Goal: Task Accomplishment & Management: Complete application form

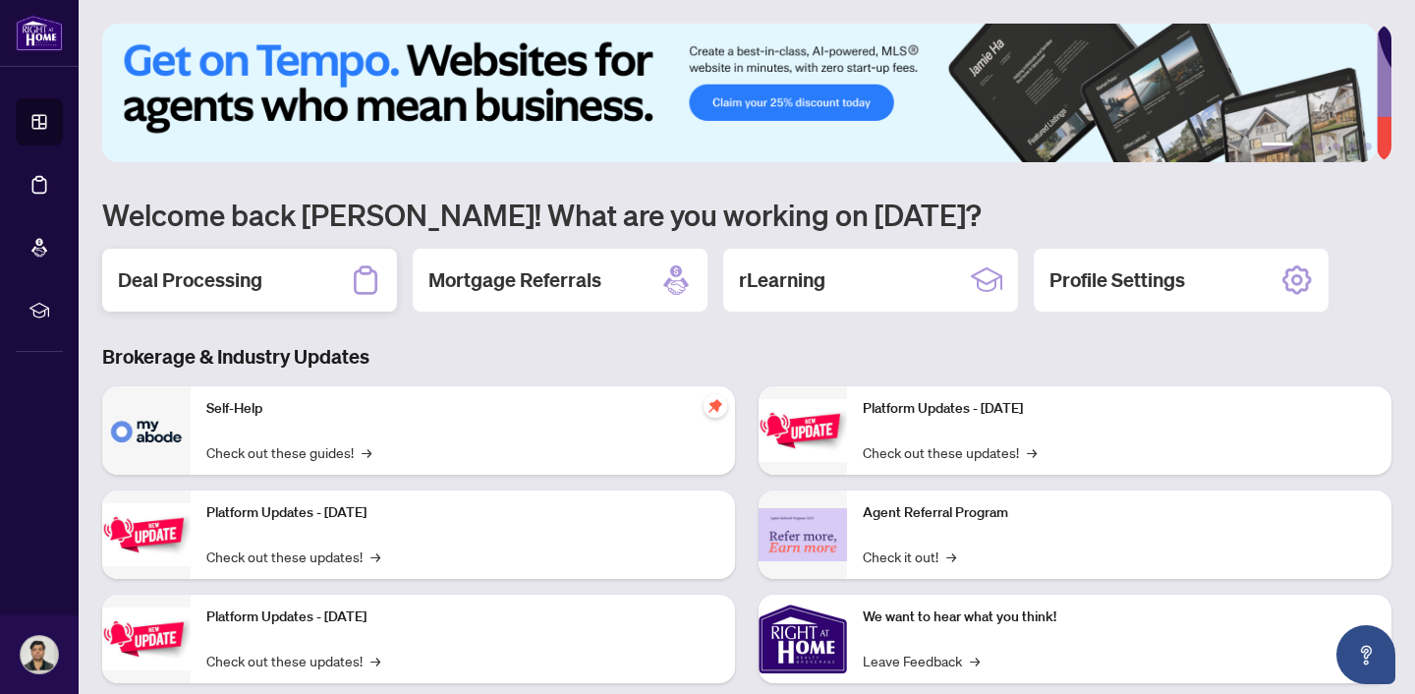
click at [211, 284] on h2 "Deal Processing" at bounding box center [190, 280] width 144 height 28
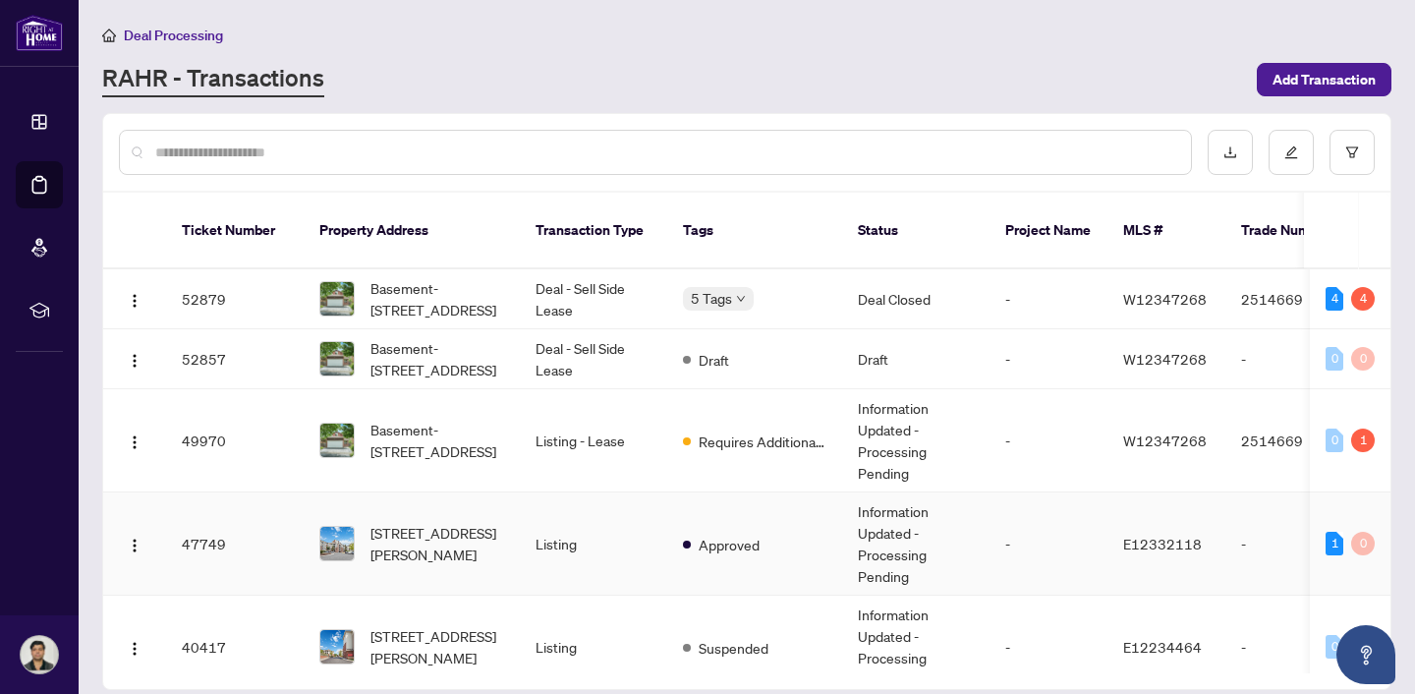
click at [517, 563] on td "[STREET_ADDRESS][PERSON_NAME]" at bounding box center [412, 543] width 216 height 103
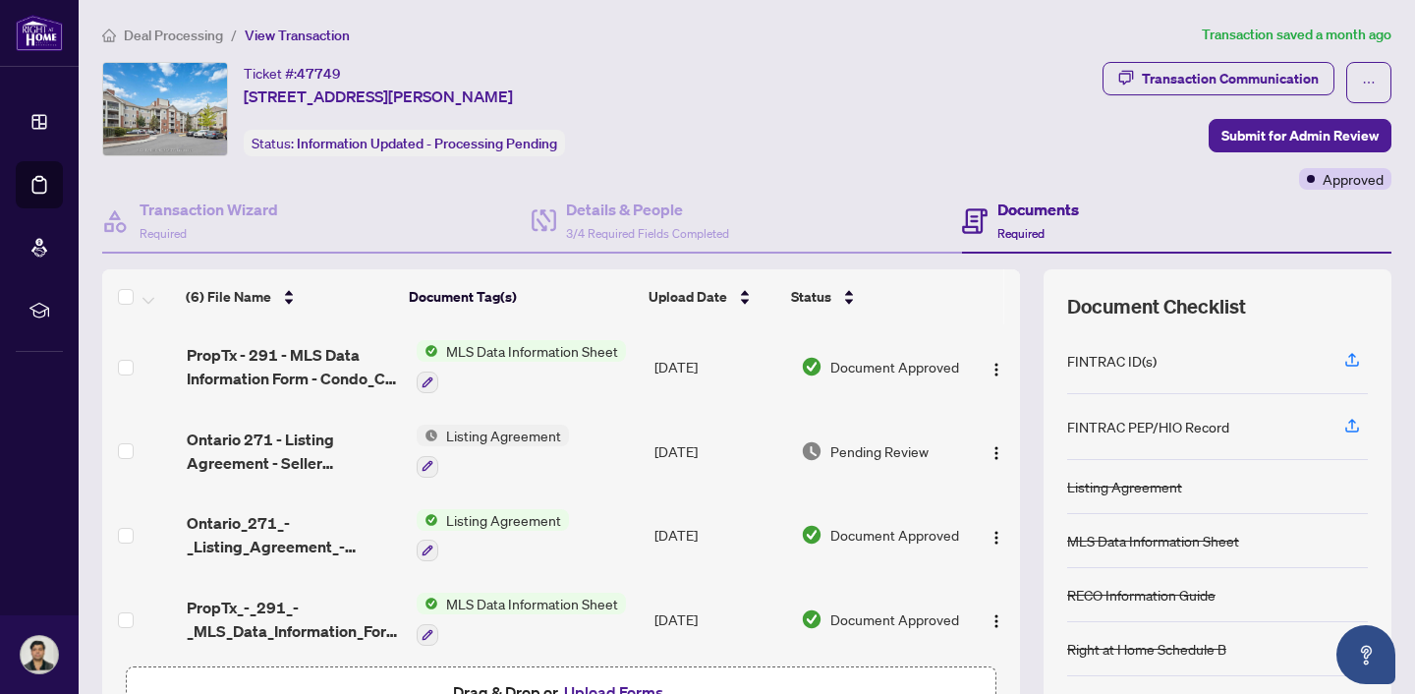
scroll to position [128, 0]
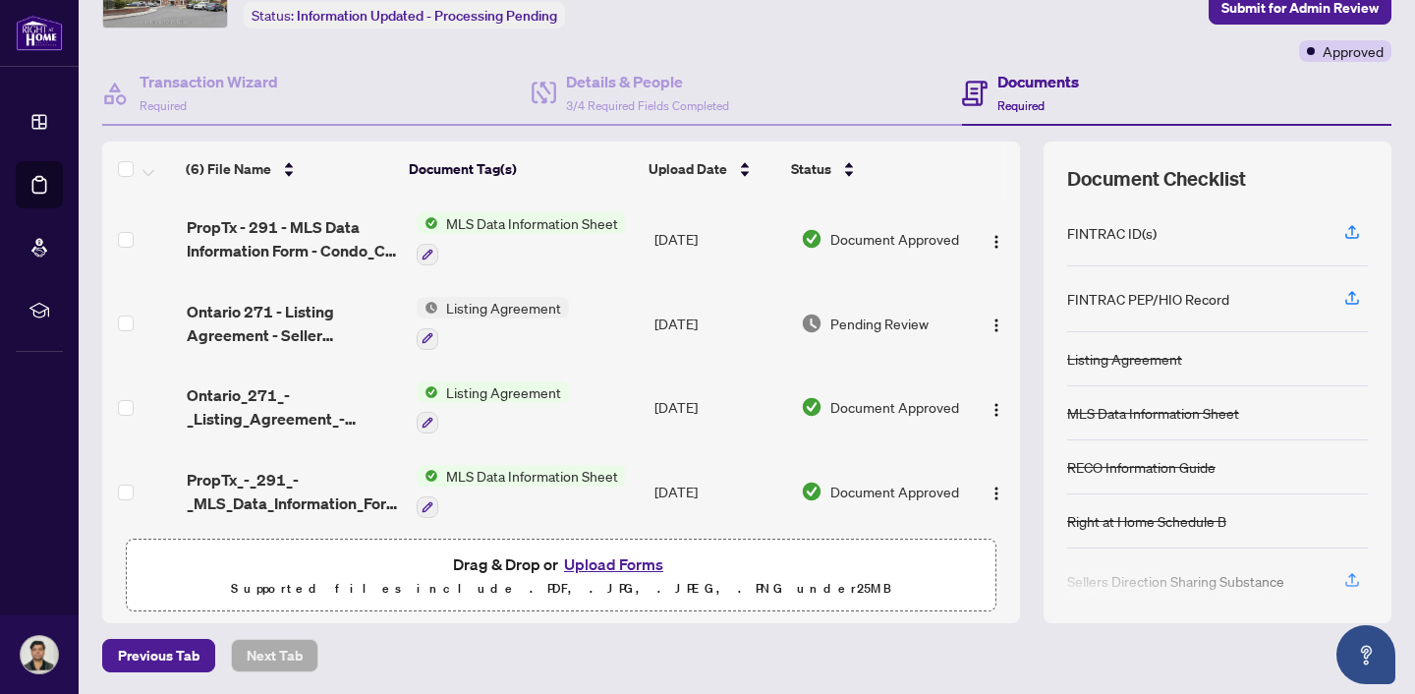
click at [605, 561] on button "Upload Forms" at bounding box center [613, 564] width 111 height 26
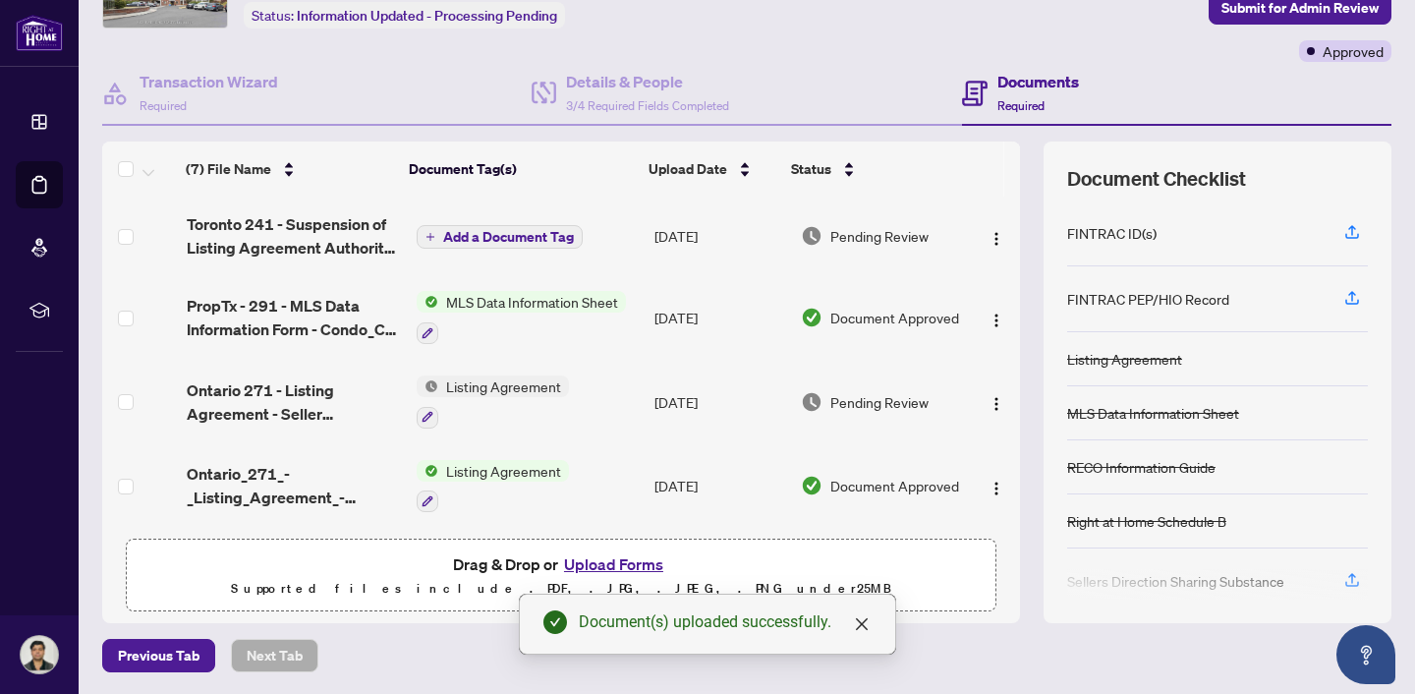
scroll to position [16, 0]
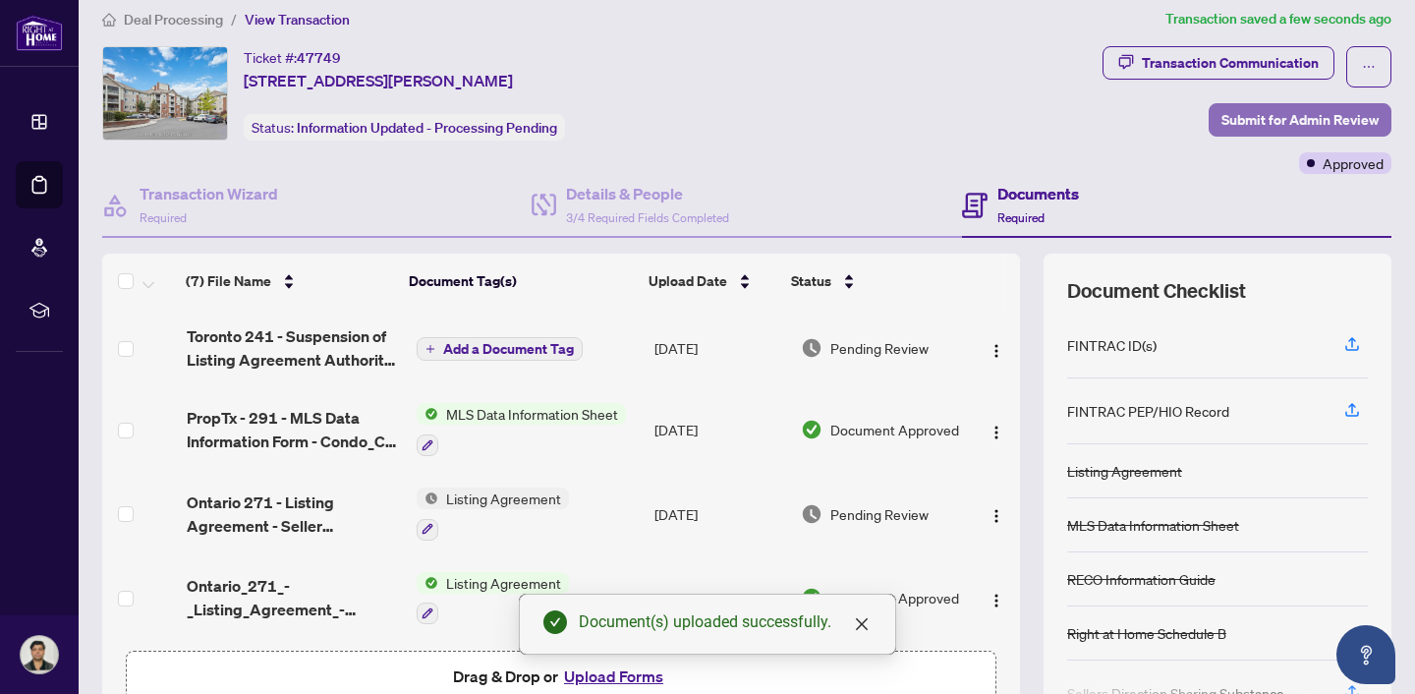
click at [1299, 112] on span "Submit for Admin Review" at bounding box center [1299, 119] width 157 height 31
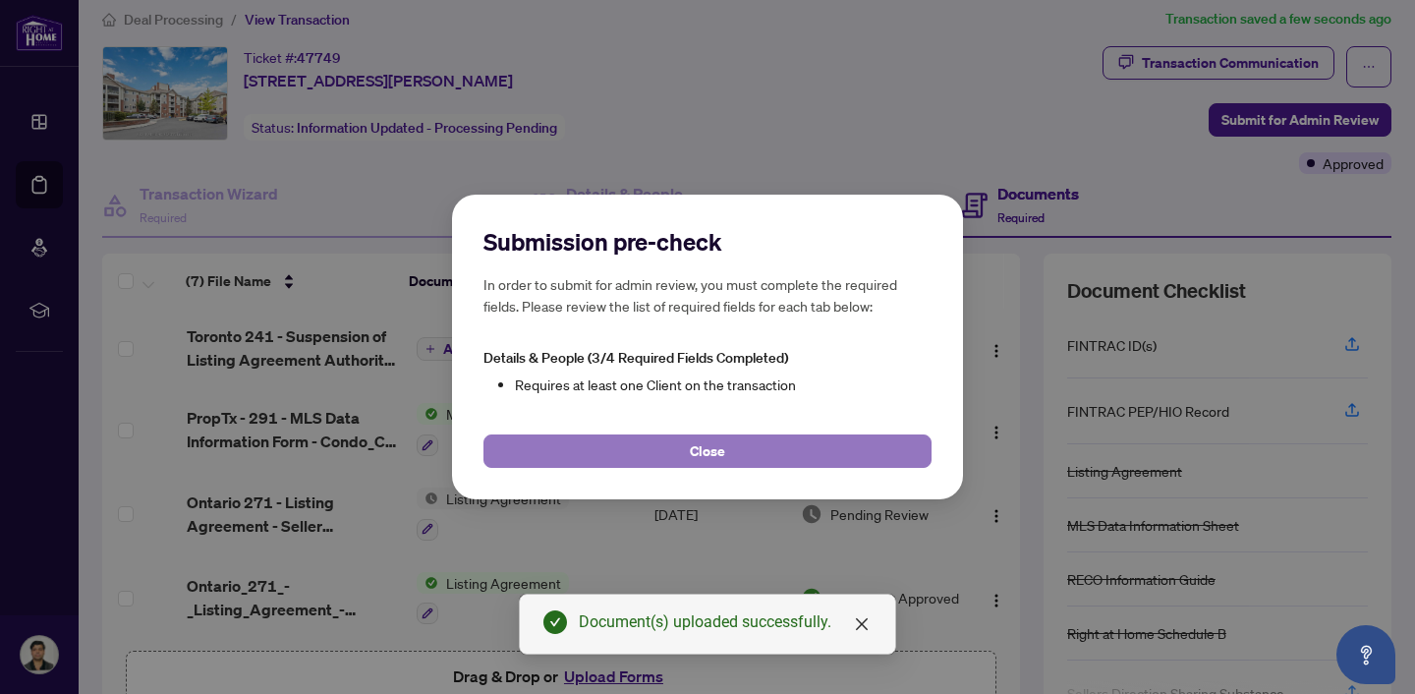
click at [833, 460] on button "Close" at bounding box center [707, 450] width 448 height 33
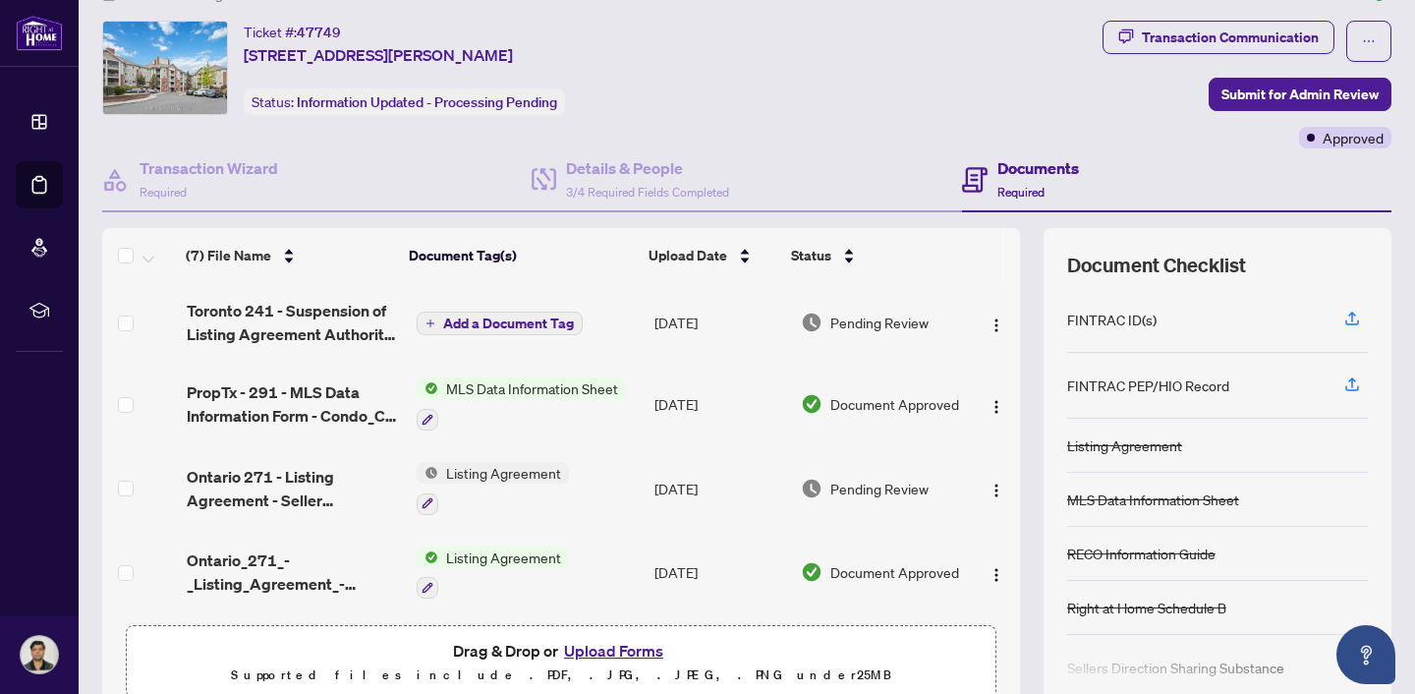
scroll to position [128, 0]
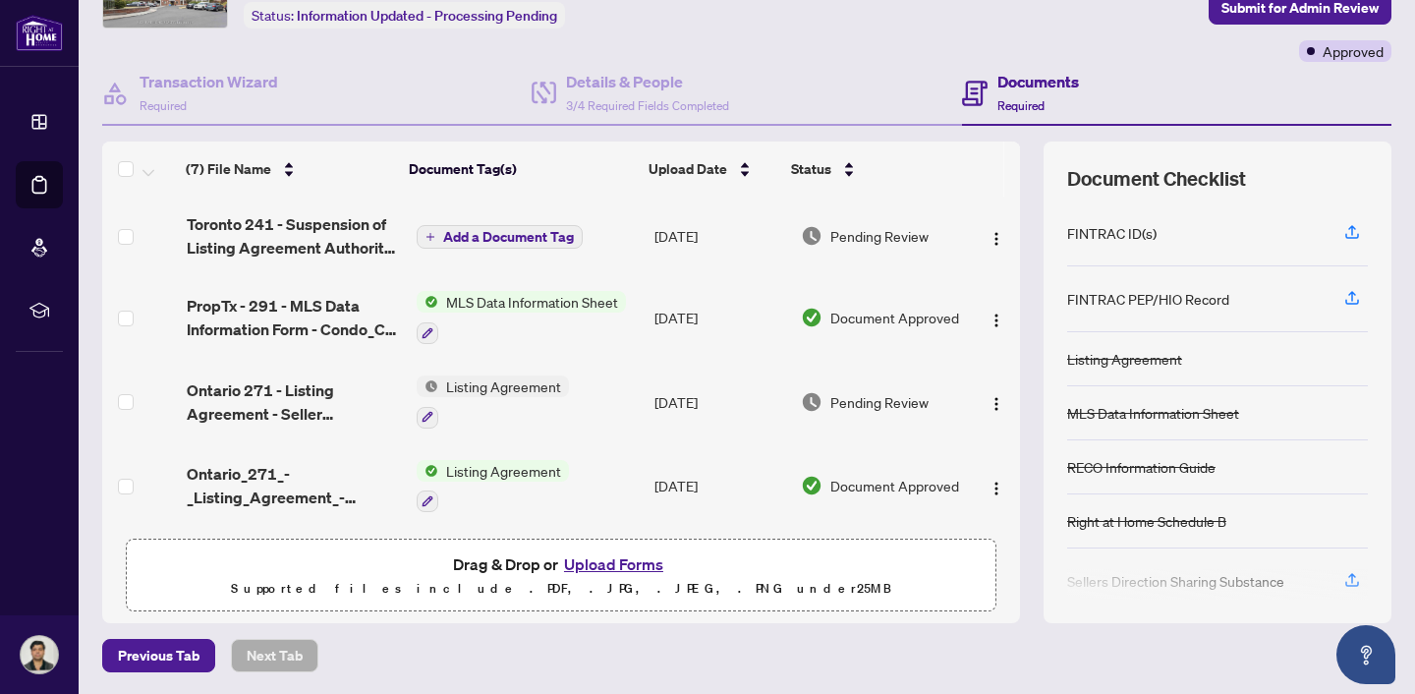
click at [504, 231] on span "Add a Document Tag" at bounding box center [508, 237] width 131 height 14
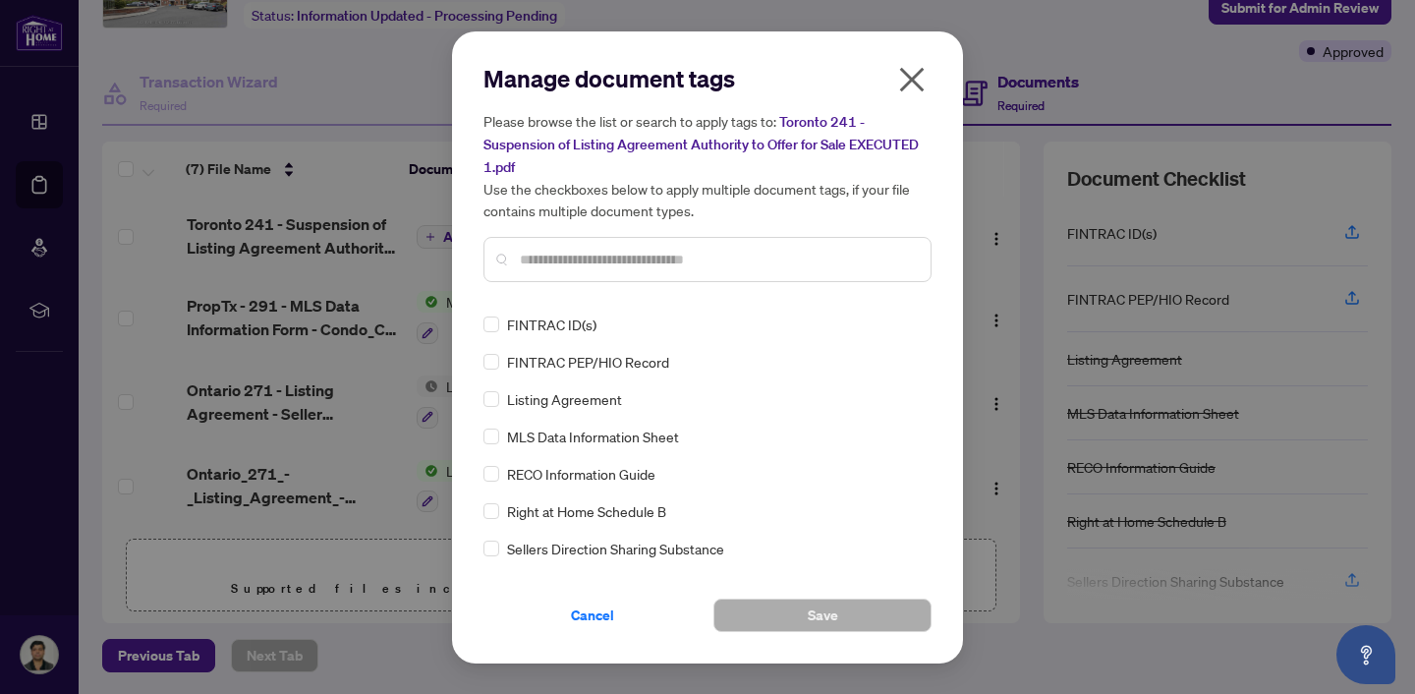
click at [570, 299] on div "Manage document tags Please browse the list or search to apply tags to: Toronto…" at bounding box center [707, 347] width 448 height 569
click at [572, 265] on input "text" at bounding box center [717, 260] width 395 height 22
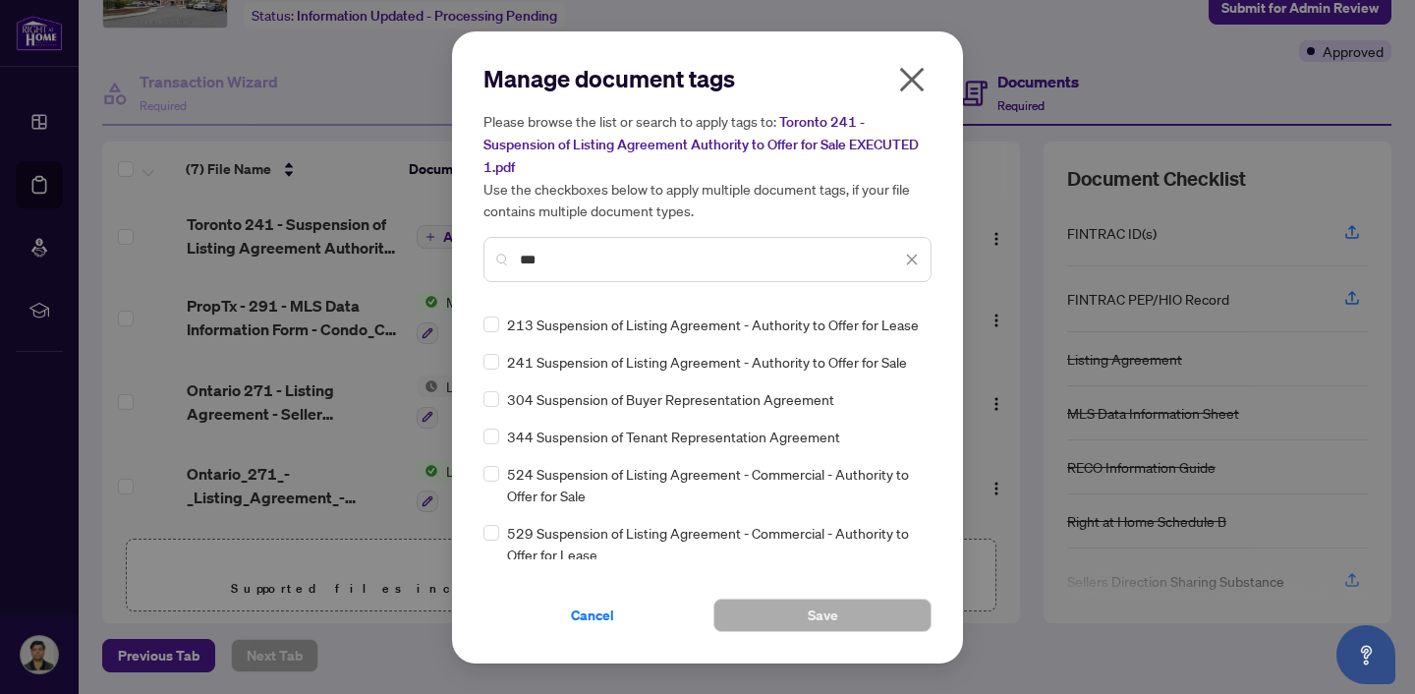
type input "***"
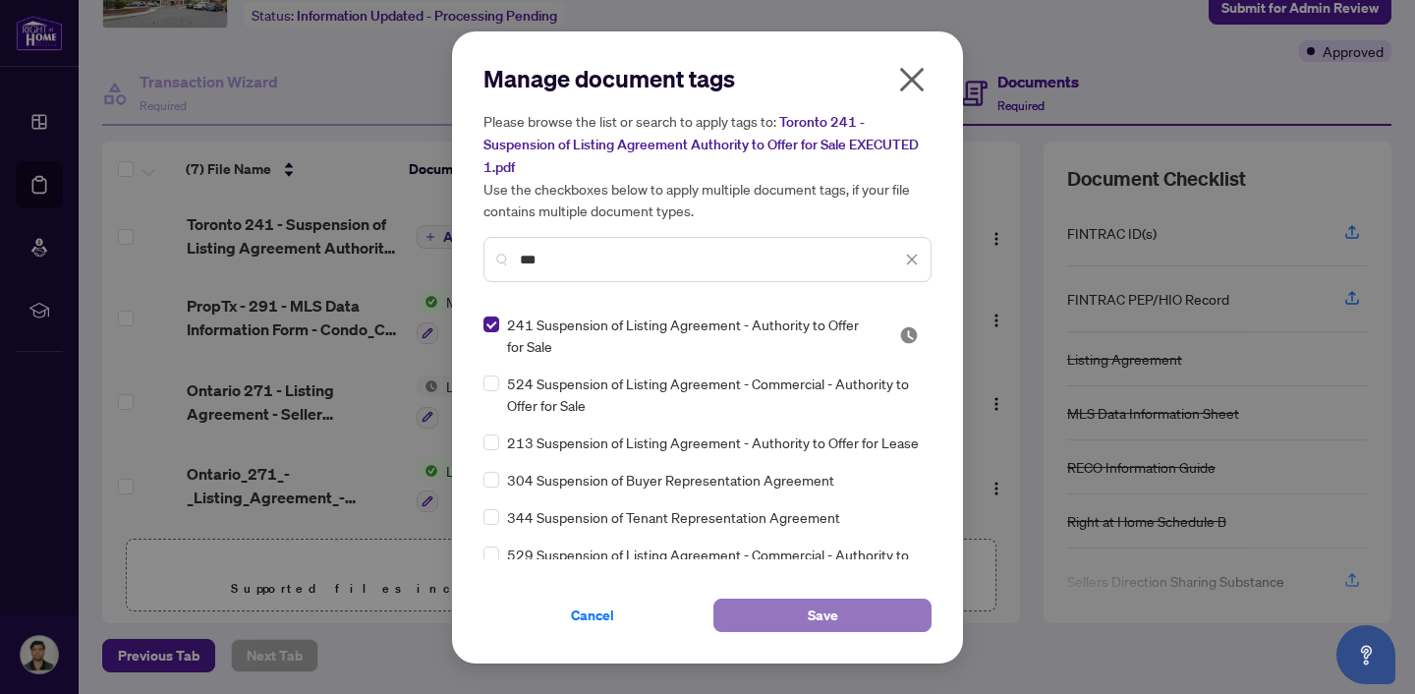
click at [814, 619] on span "Save" at bounding box center [823, 614] width 30 height 31
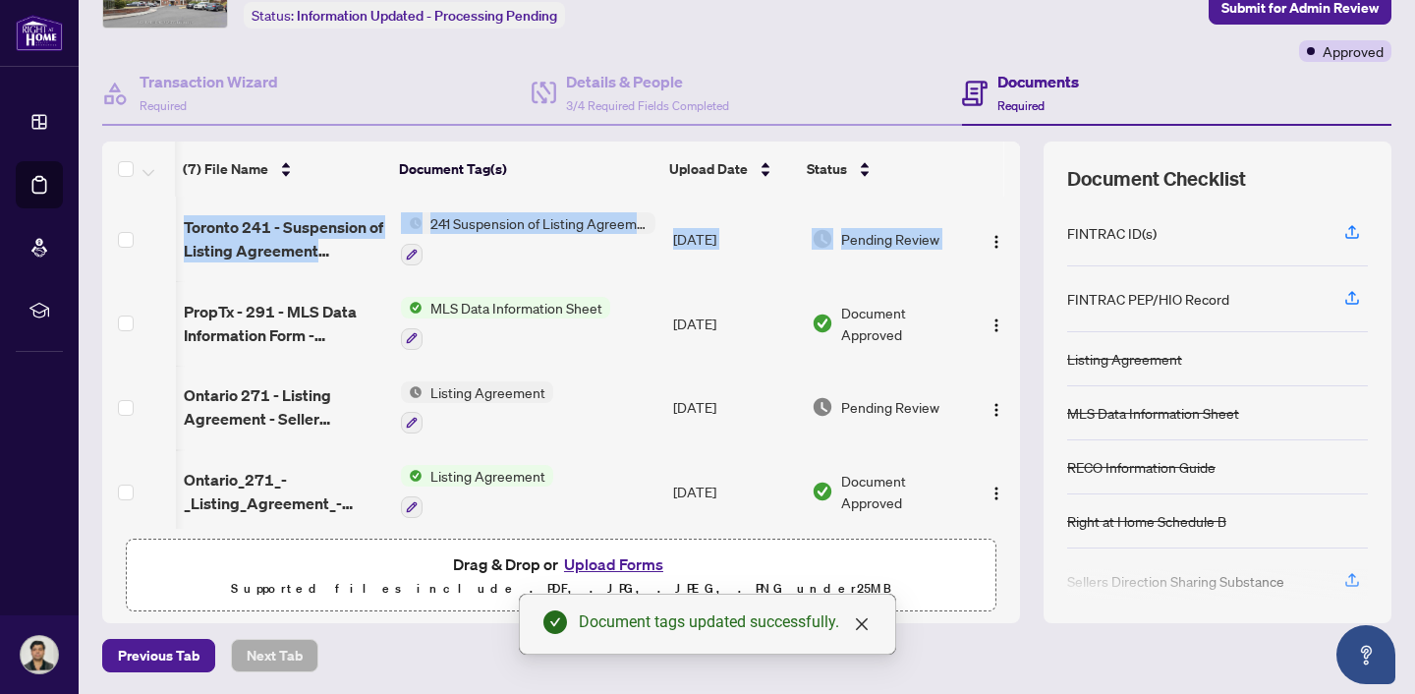
scroll to position [0, 14]
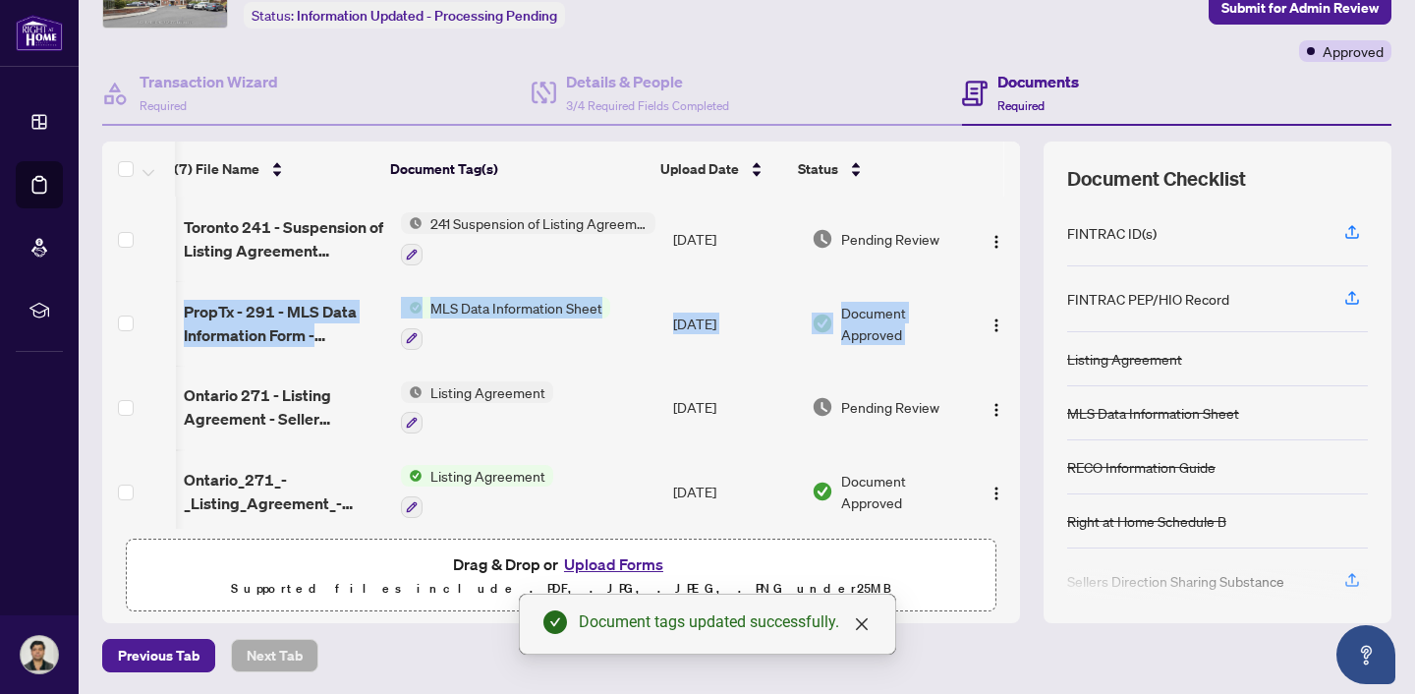
drag, startPoint x: 997, startPoint y: 258, endPoint x: 996, endPoint y: 355, distance: 96.3
click at [996, 355] on tbody "(7) File Name Document Tag(s) Upload Date Status Toronto 241 - Suspension of Li…" at bounding box center [561, 490] width 918 height 589
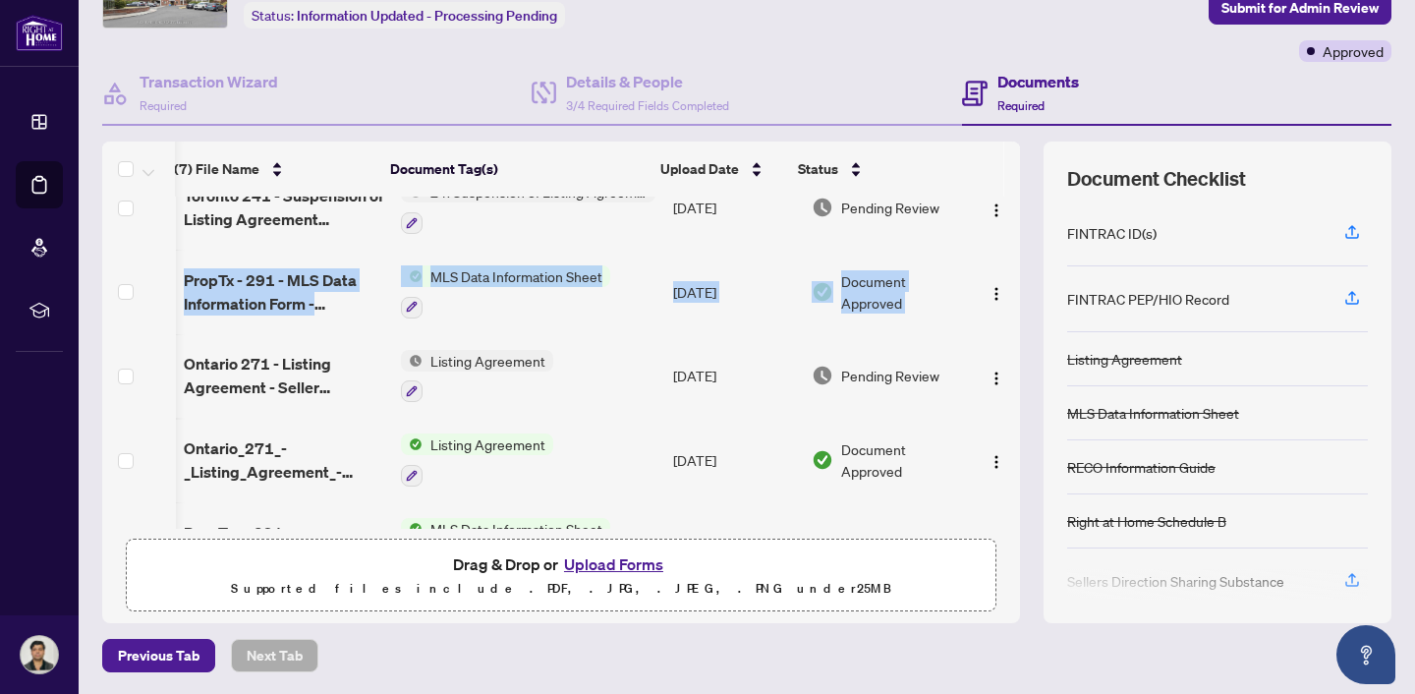
scroll to position [48, 14]
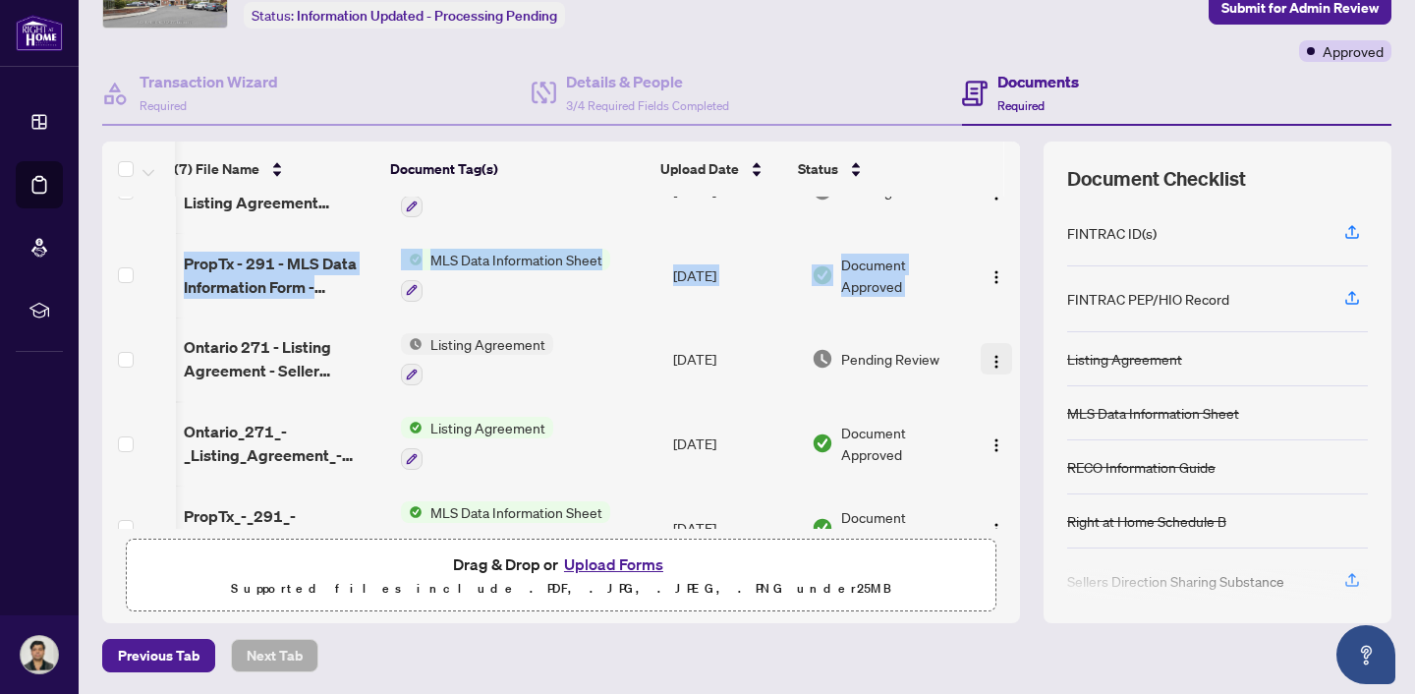
click at [988, 356] on img "button" at bounding box center [996, 362] width 16 height 16
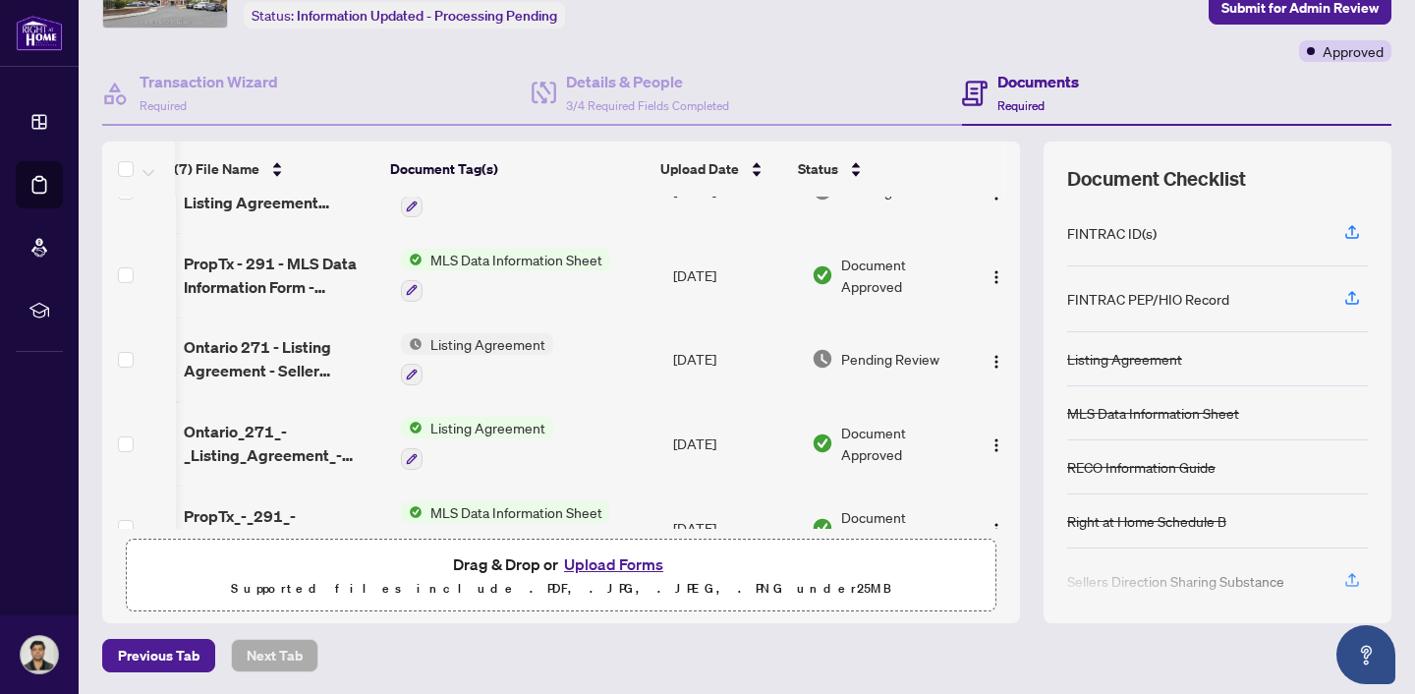
click at [1012, 650] on div "Previous Tab Next Tab" at bounding box center [746, 655] width 1289 height 33
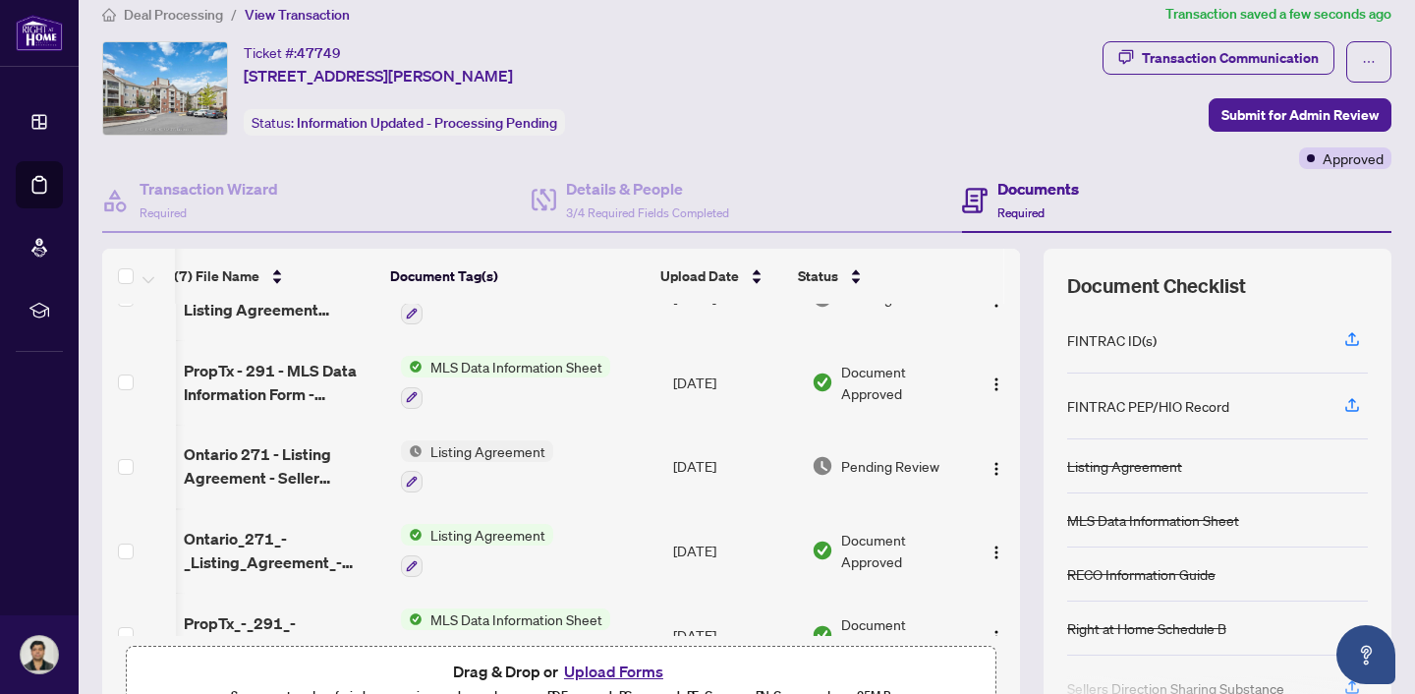
scroll to position [0, 0]
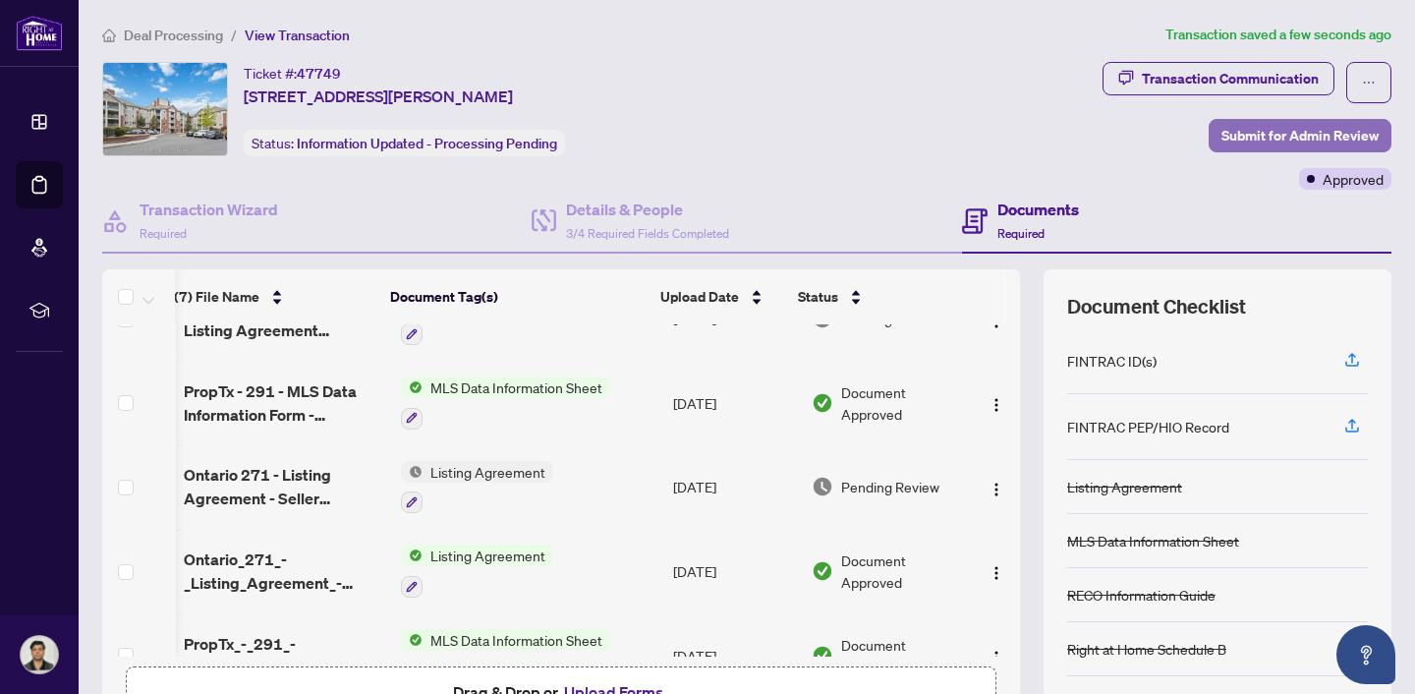
click at [1296, 127] on span "Submit for Admin Review" at bounding box center [1299, 135] width 157 height 31
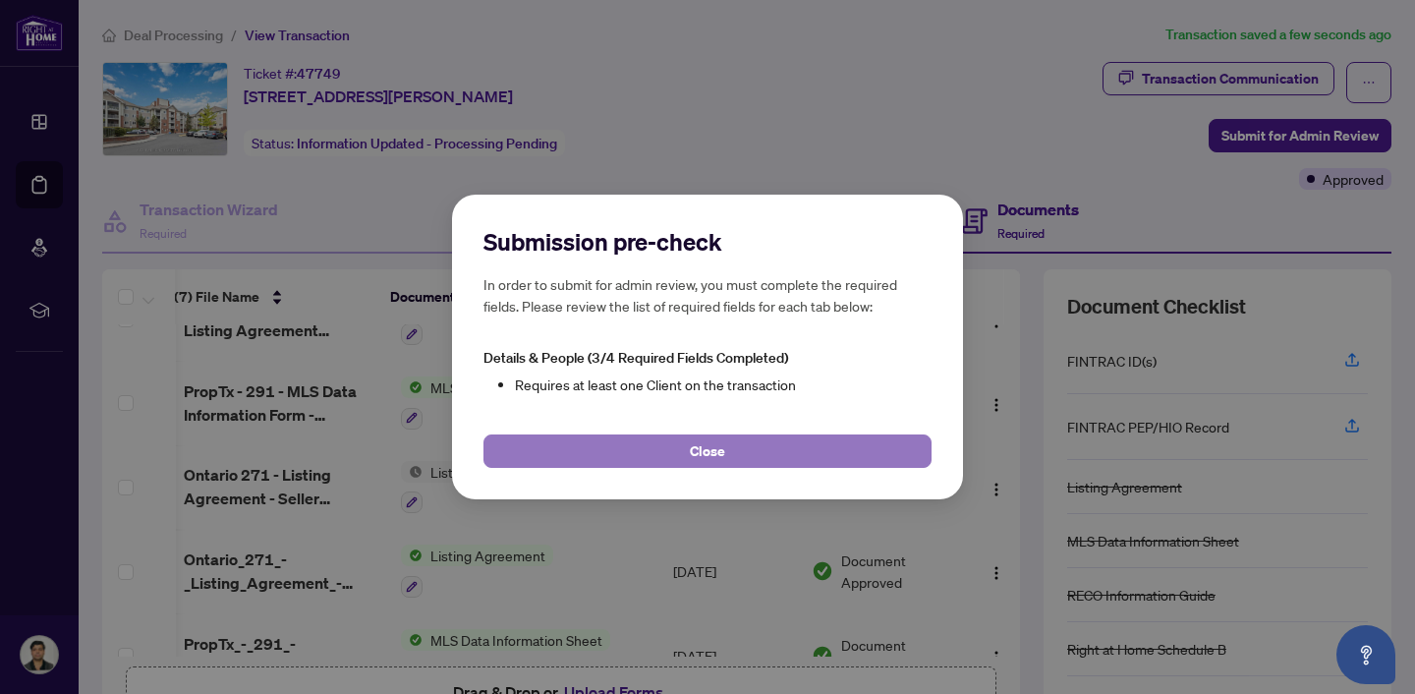
click at [843, 450] on button "Close" at bounding box center [707, 450] width 448 height 33
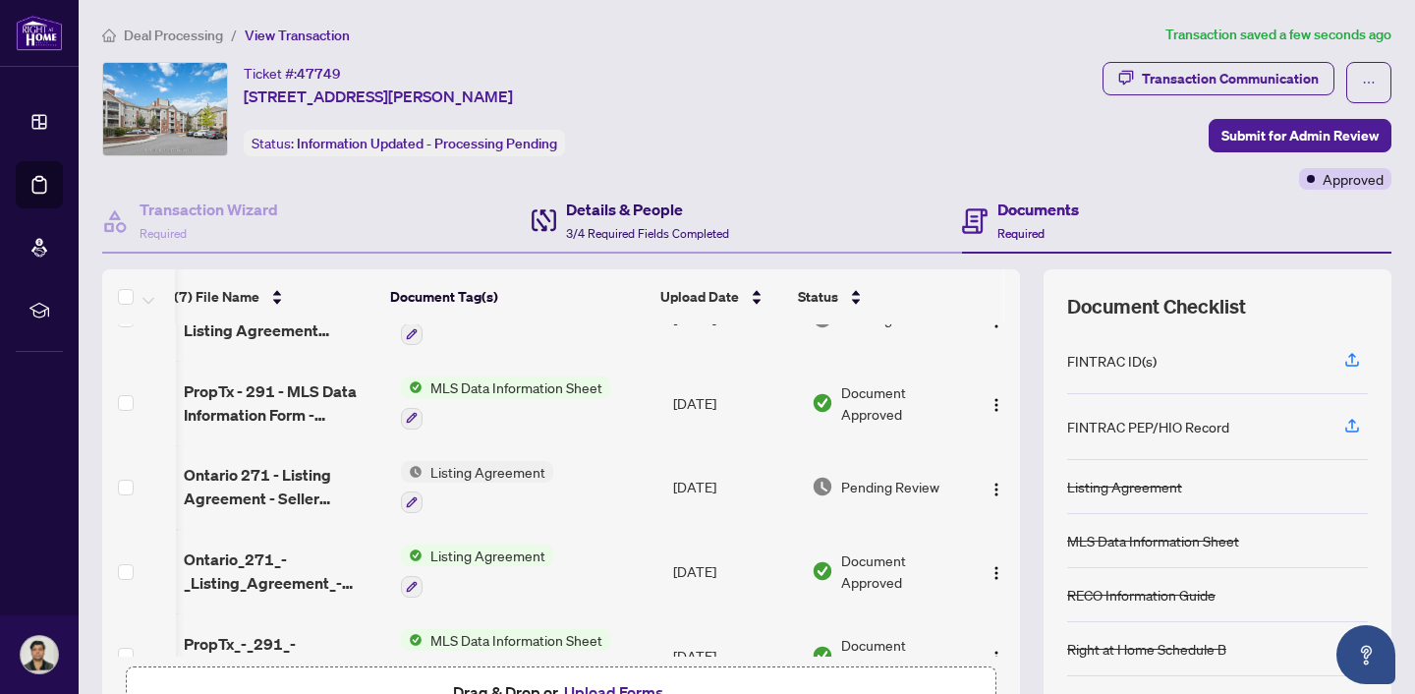
click at [646, 216] on h4 "Details & People" at bounding box center [647, 209] width 163 height 24
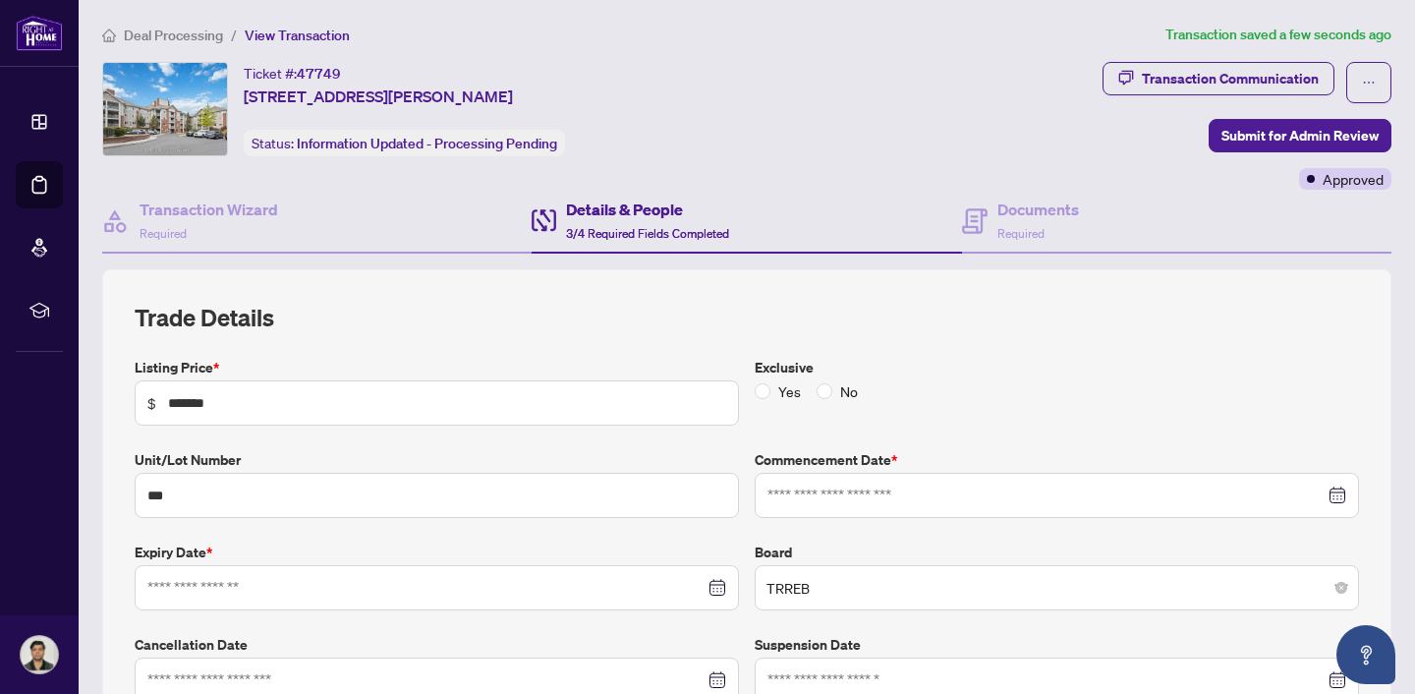
type input "**********"
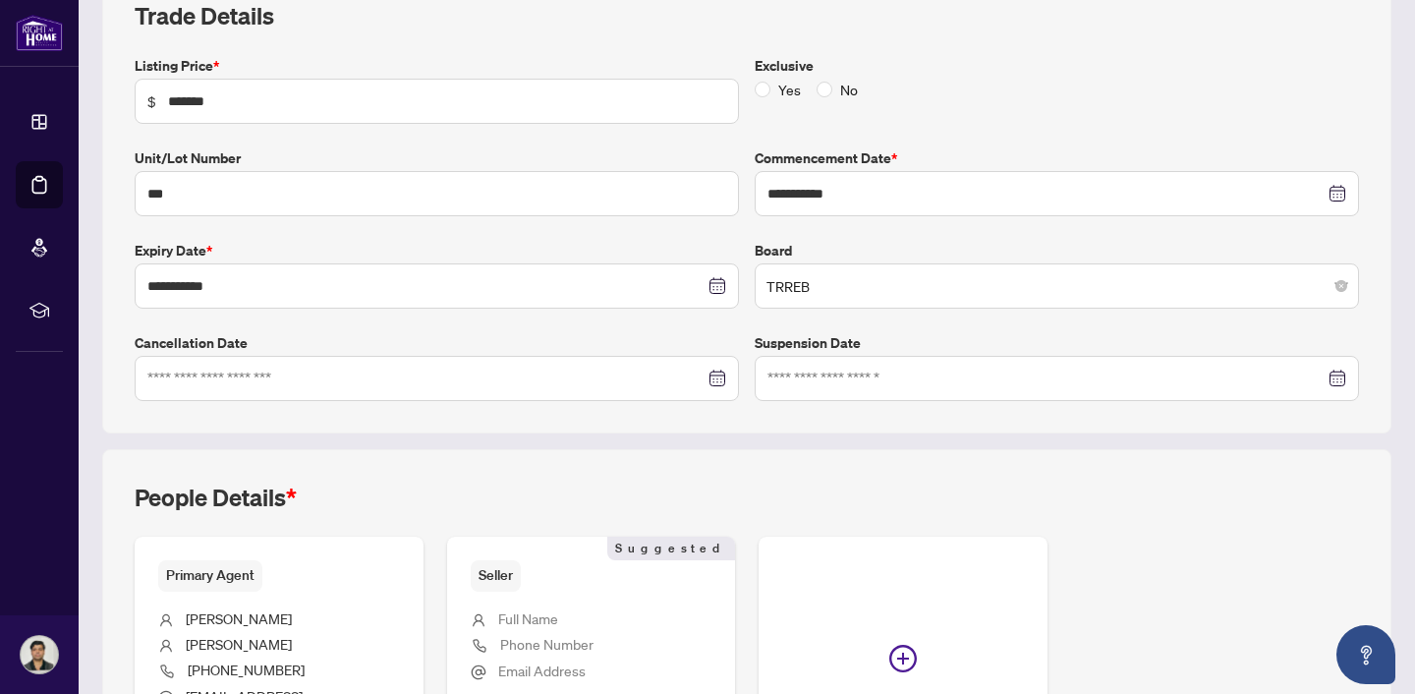
scroll to position [518, 0]
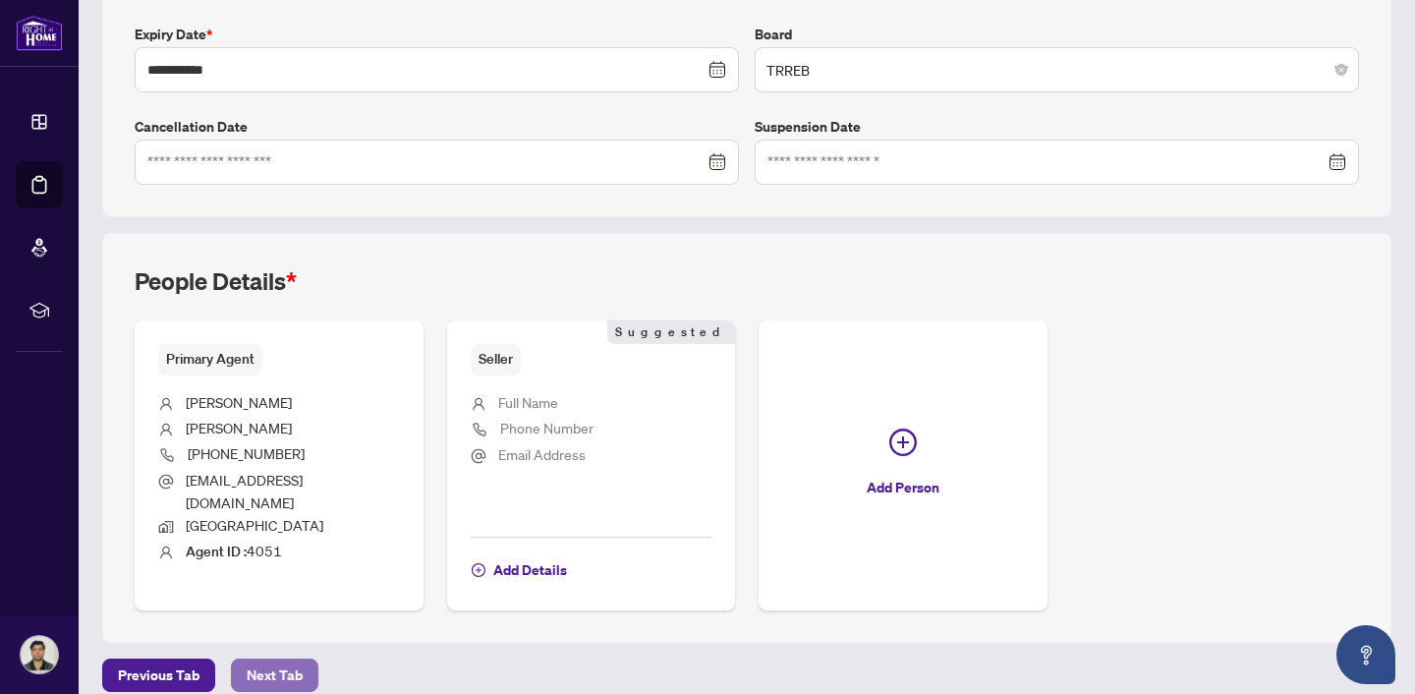
click at [271, 659] on span "Next Tab" at bounding box center [275, 674] width 56 height 31
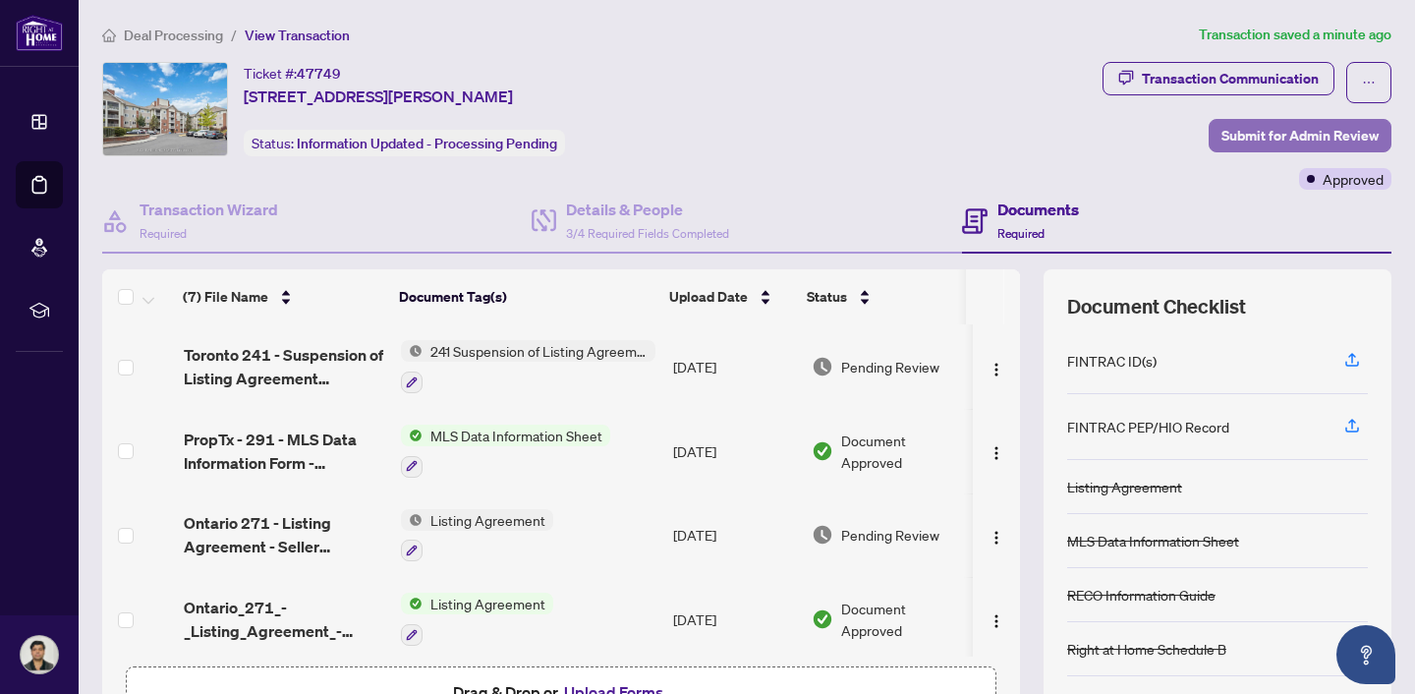
click at [1272, 140] on span "Submit for Admin Review" at bounding box center [1299, 135] width 157 height 31
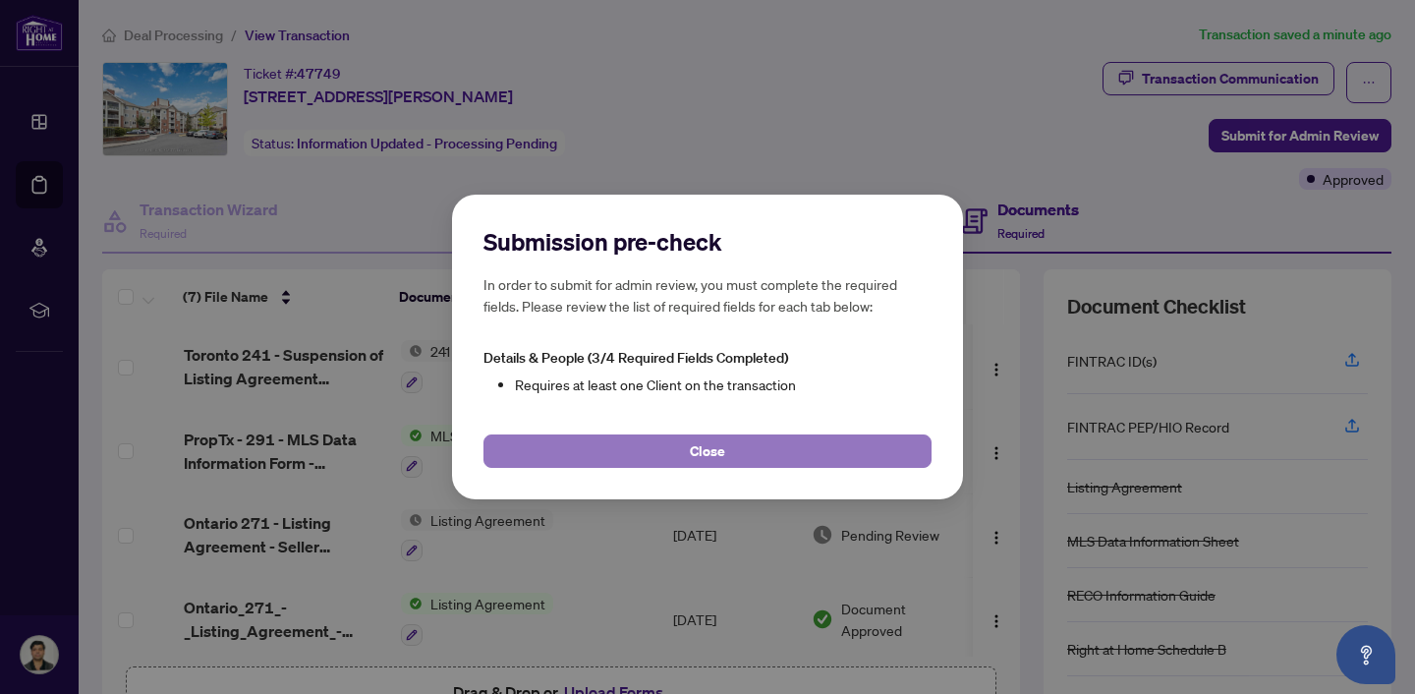
click at [812, 449] on button "Close" at bounding box center [707, 450] width 448 height 33
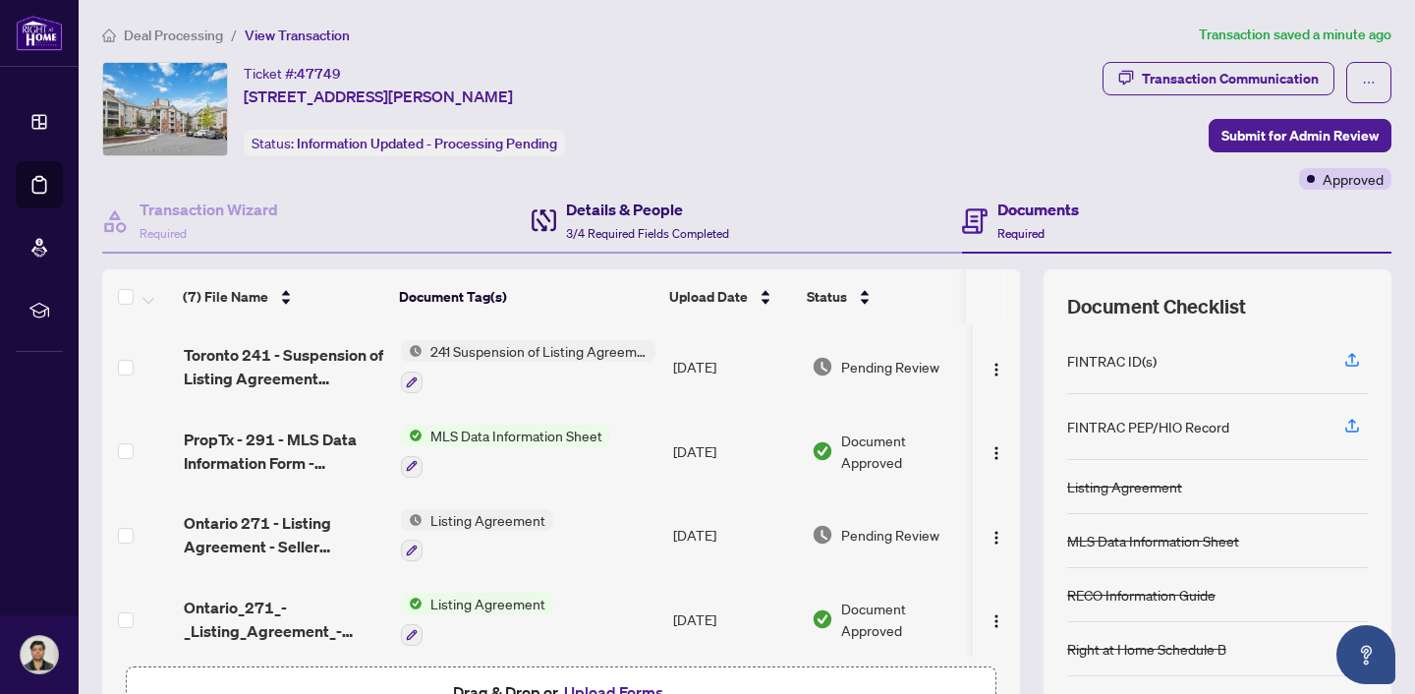
click at [629, 238] on span "3/4 Required Fields Completed" at bounding box center [647, 233] width 163 height 15
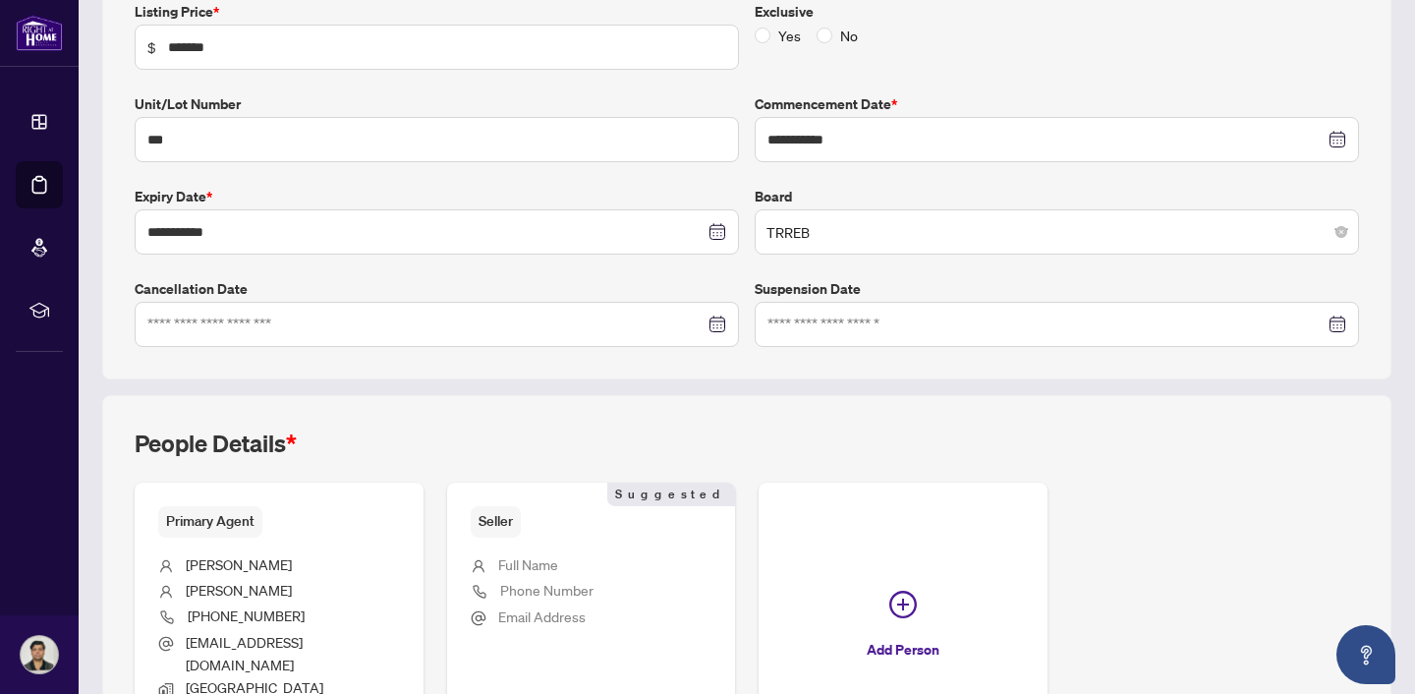
scroll to position [518, 0]
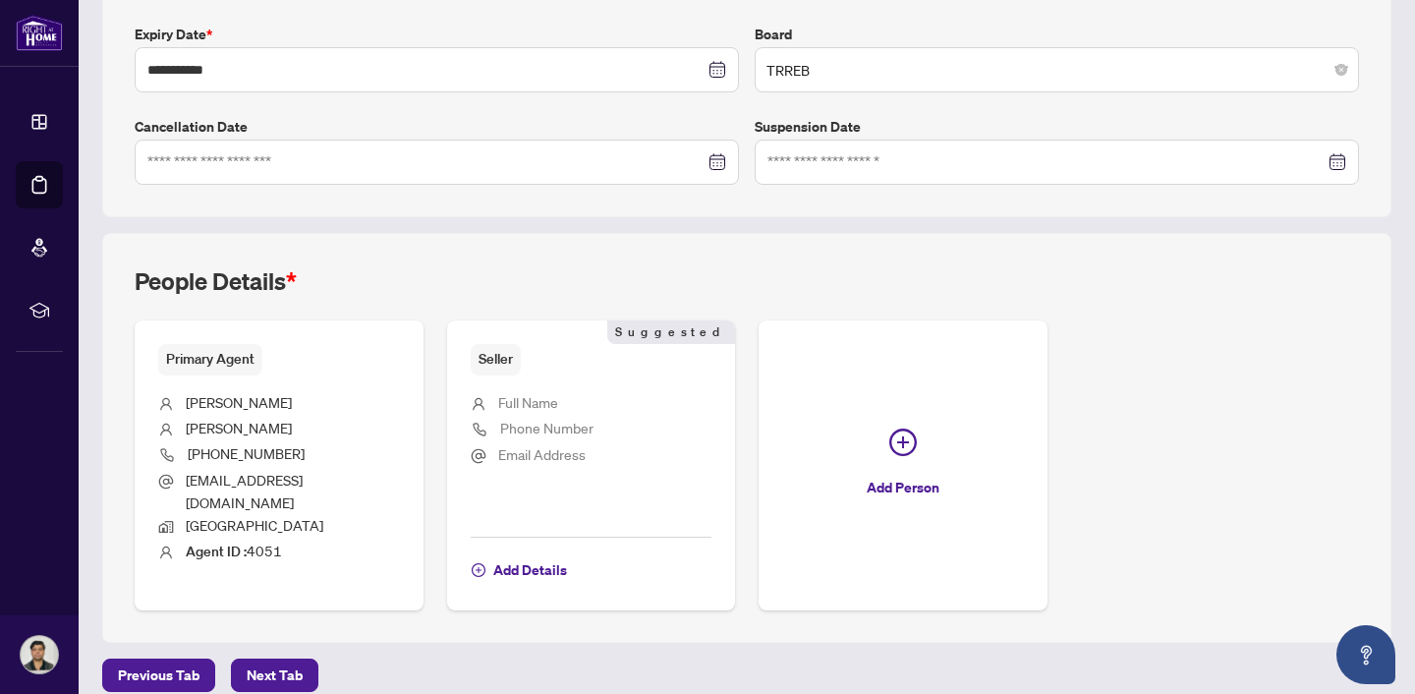
click at [356, 446] on li "[PHONE_NUMBER]" at bounding box center [279, 455] width 242 height 27
click at [563, 403] on li "Full Name" at bounding box center [592, 404] width 242 height 26
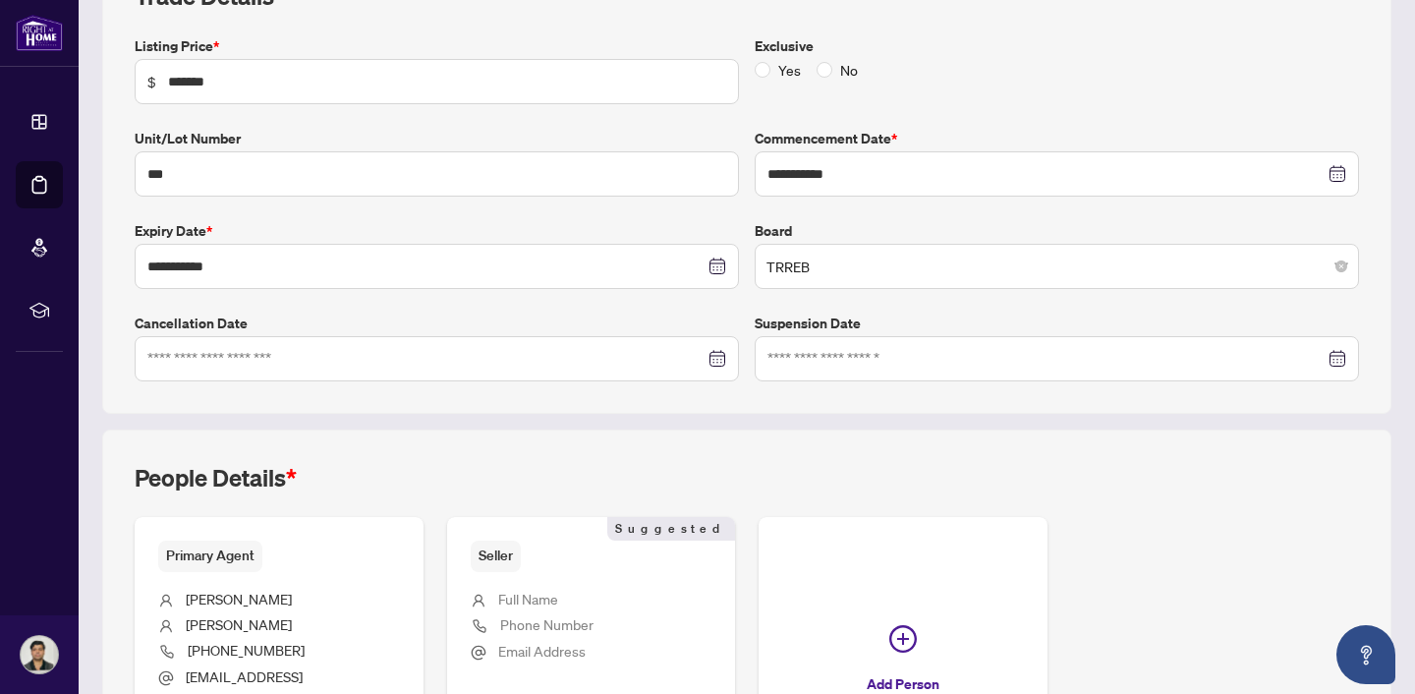
scroll to position [320, 0]
click at [1323, 366] on div at bounding box center [1056, 360] width 579 height 22
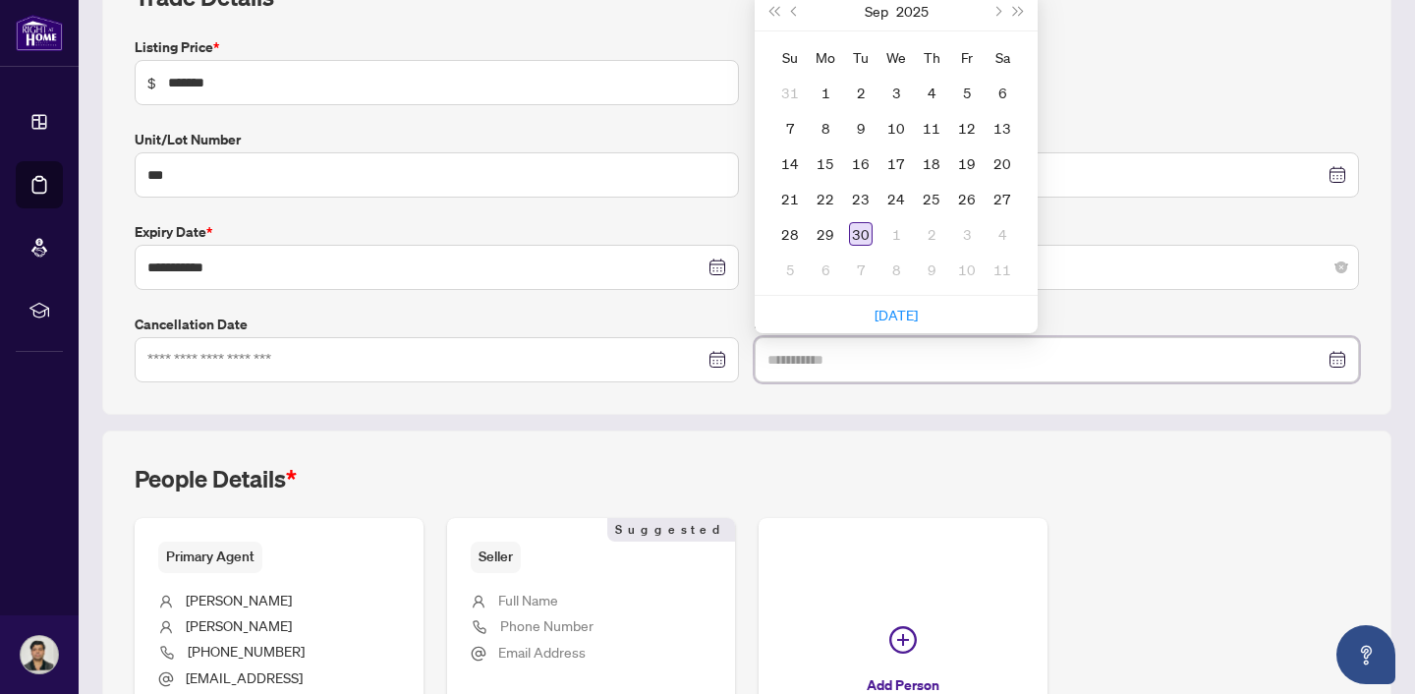
type input "**********"
click at [858, 230] on div "30" at bounding box center [861, 234] width 24 height 24
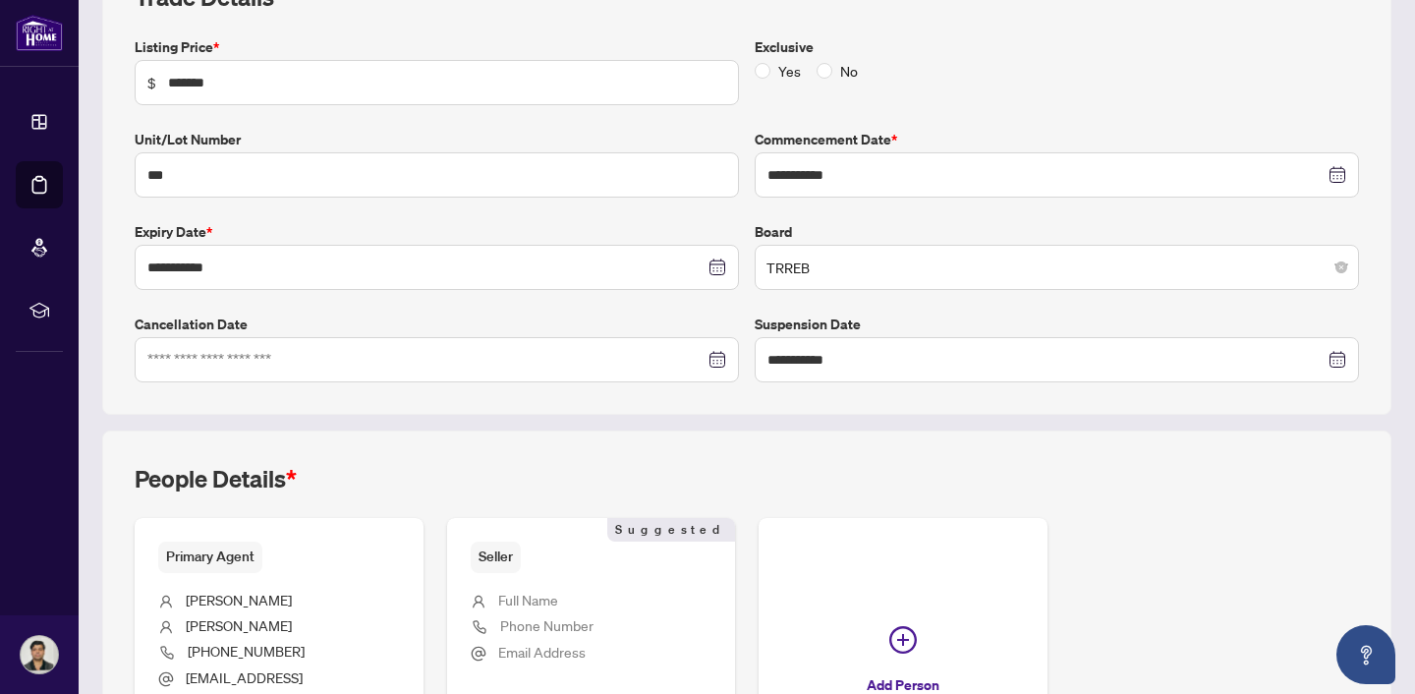
click at [959, 463] on div "People Details *" at bounding box center [747, 490] width 1224 height 55
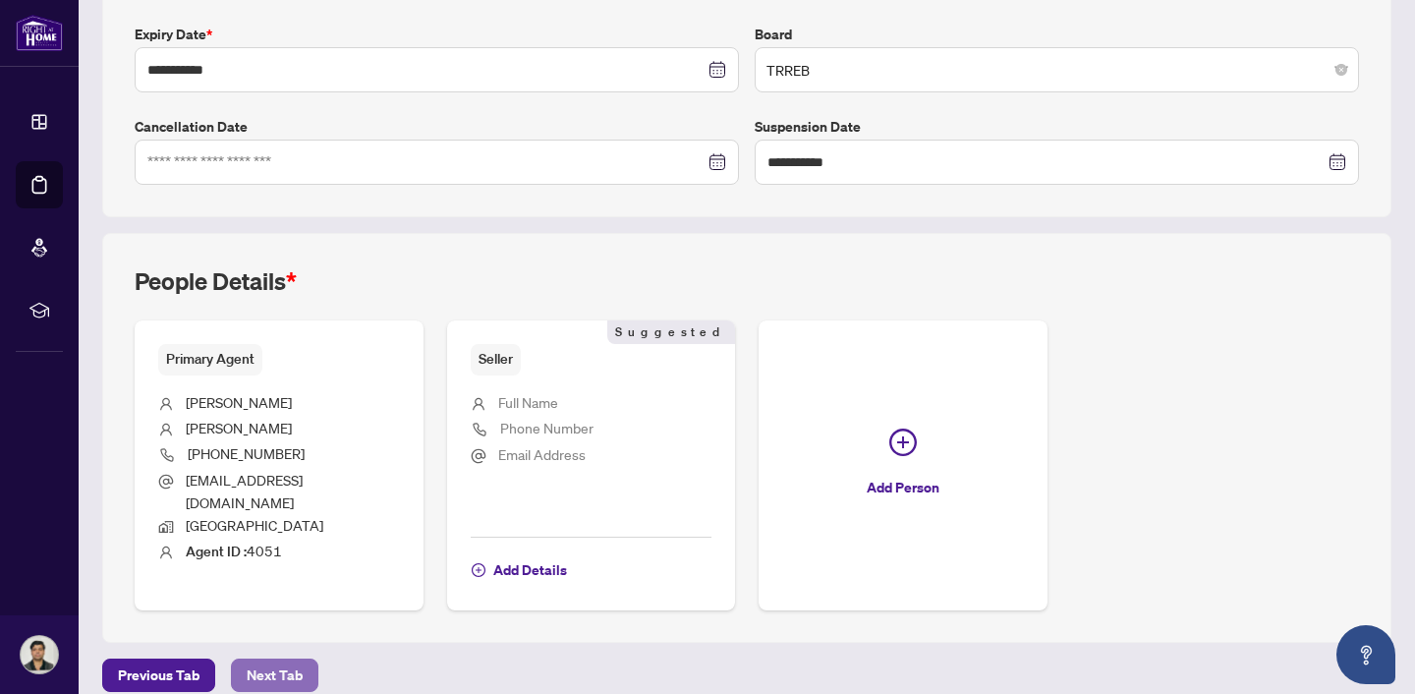
click at [279, 659] on span "Next Tab" at bounding box center [275, 674] width 56 height 31
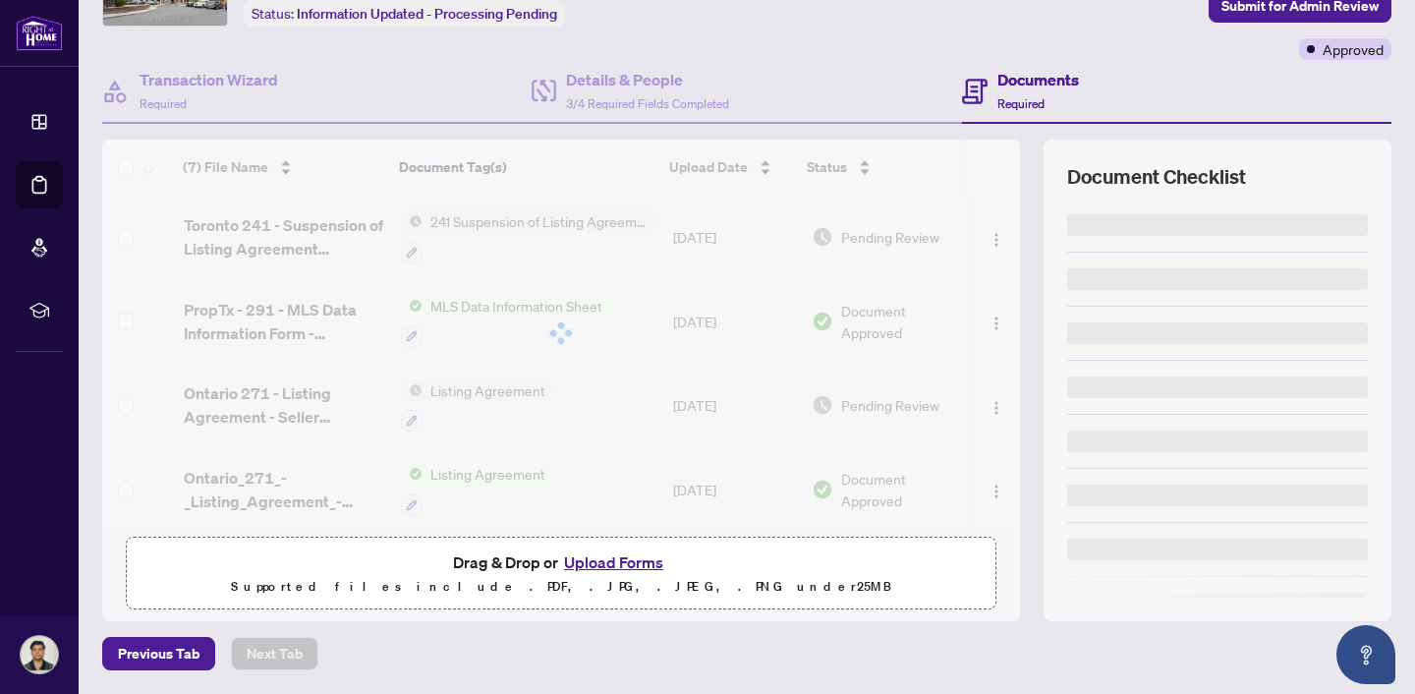
scroll to position [128, 0]
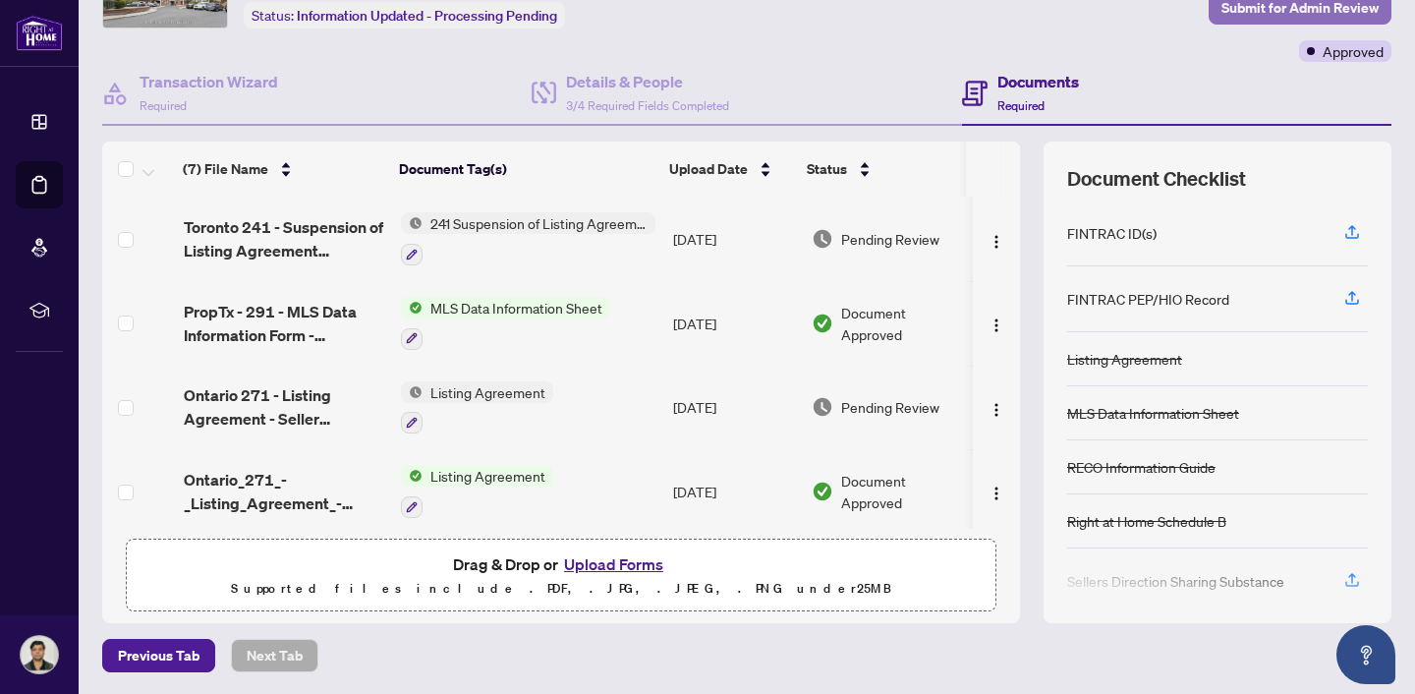
click at [1262, 8] on span "Submit for Admin Review" at bounding box center [1299, 7] width 157 height 31
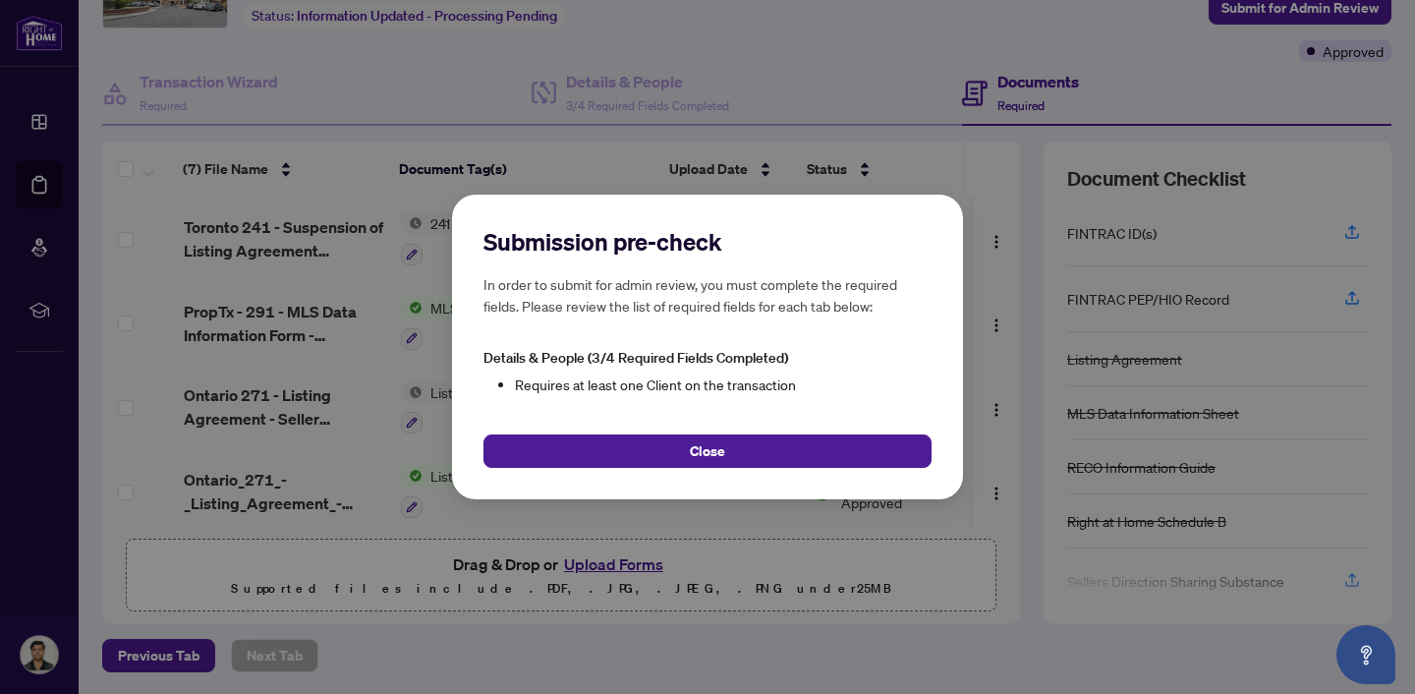
click at [764, 444] on button "Close" at bounding box center [707, 450] width 448 height 33
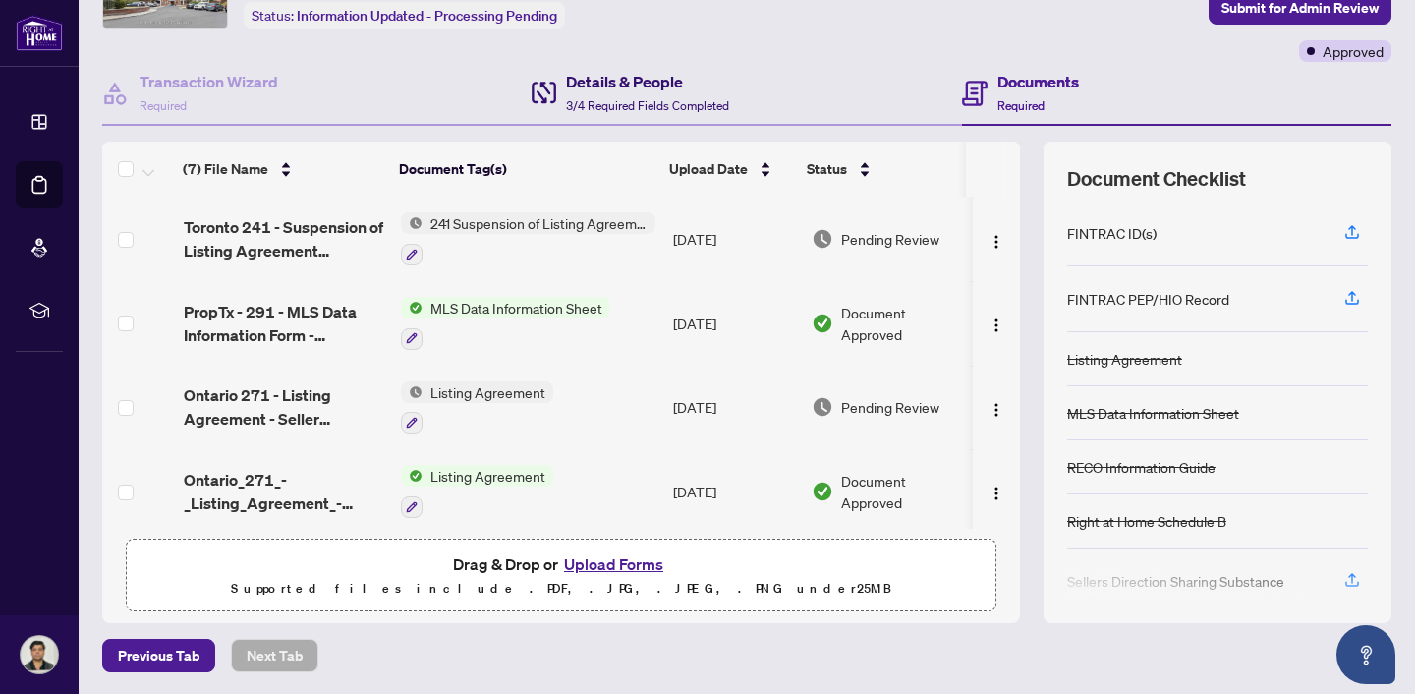
click at [637, 98] on span "3/4 Required Fields Completed" at bounding box center [647, 105] width 163 height 15
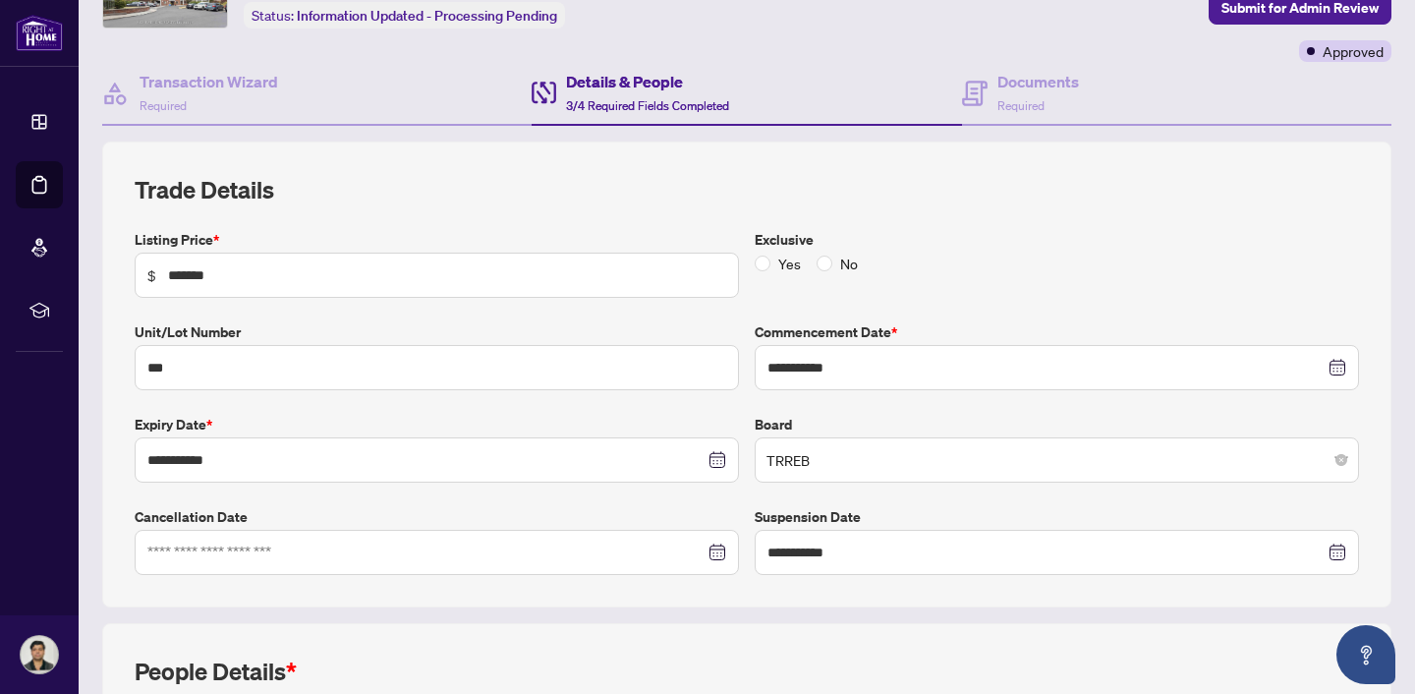
scroll to position [518, 0]
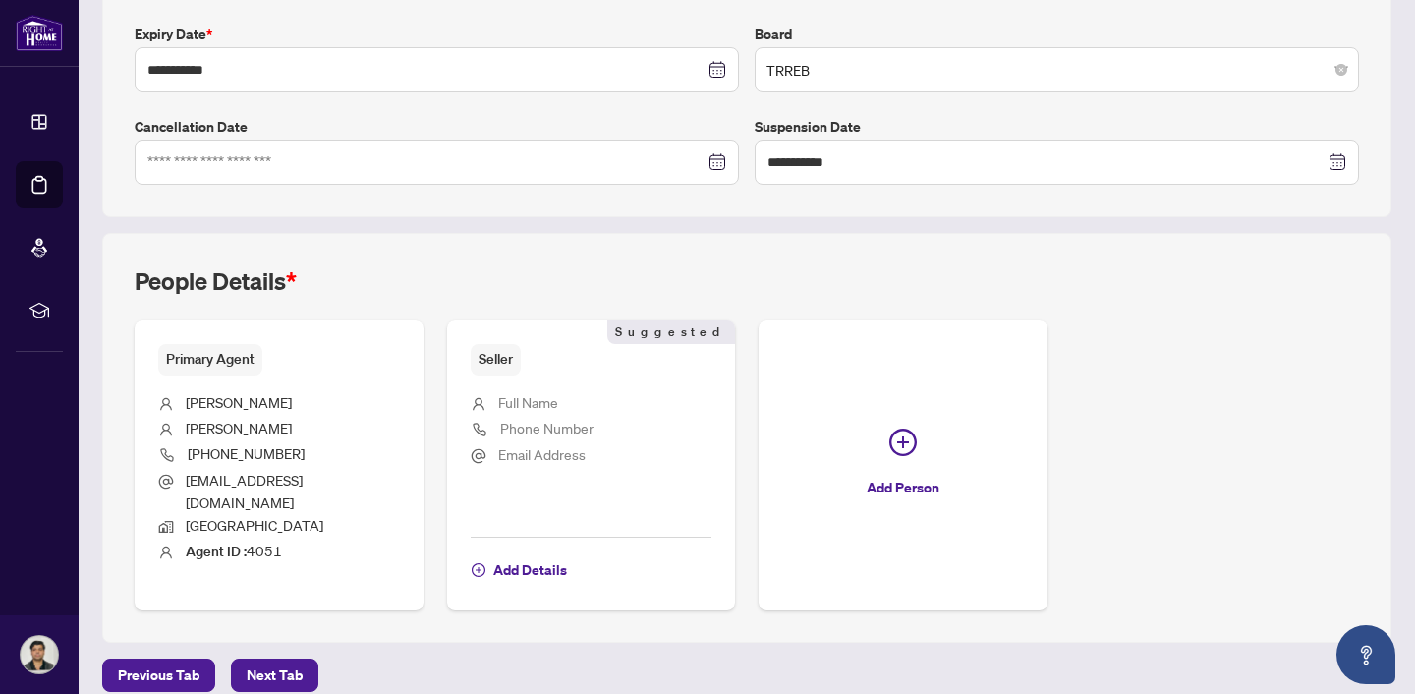
click at [558, 402] on li "Full Name" at bounding box center [592, 404] width 242 height 26
click at [533, 457] on span "Email Address" at bounding box center [541, 454] width 87 height 18
click at [533, 560] on span "Add Details" at bounding box center [530, 569] width 74 height 31
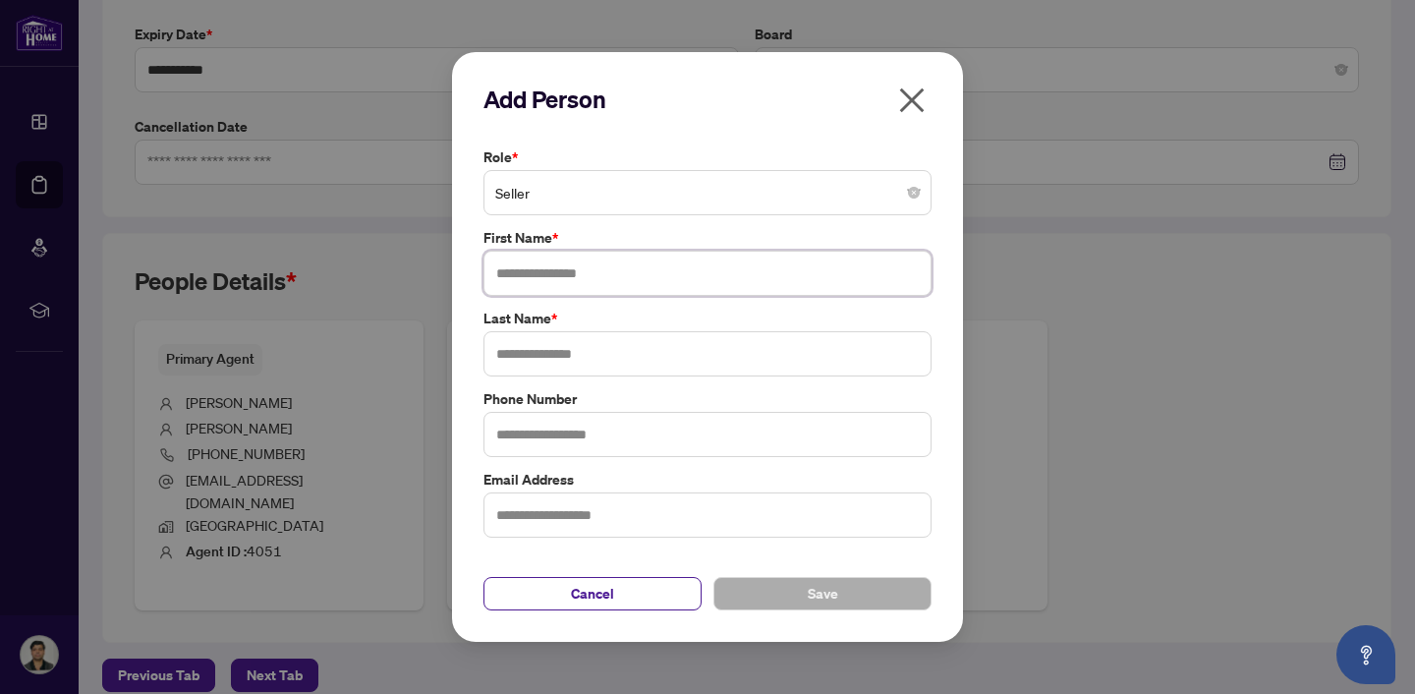
click at [559, 292] on input "text" at bounding box center [707, 273] width 448 height 45
type input "*****"
click at [637, 337] on input "text" at bounding box center [707, 353] width 448 height 45
paste input "********"
type input "********"
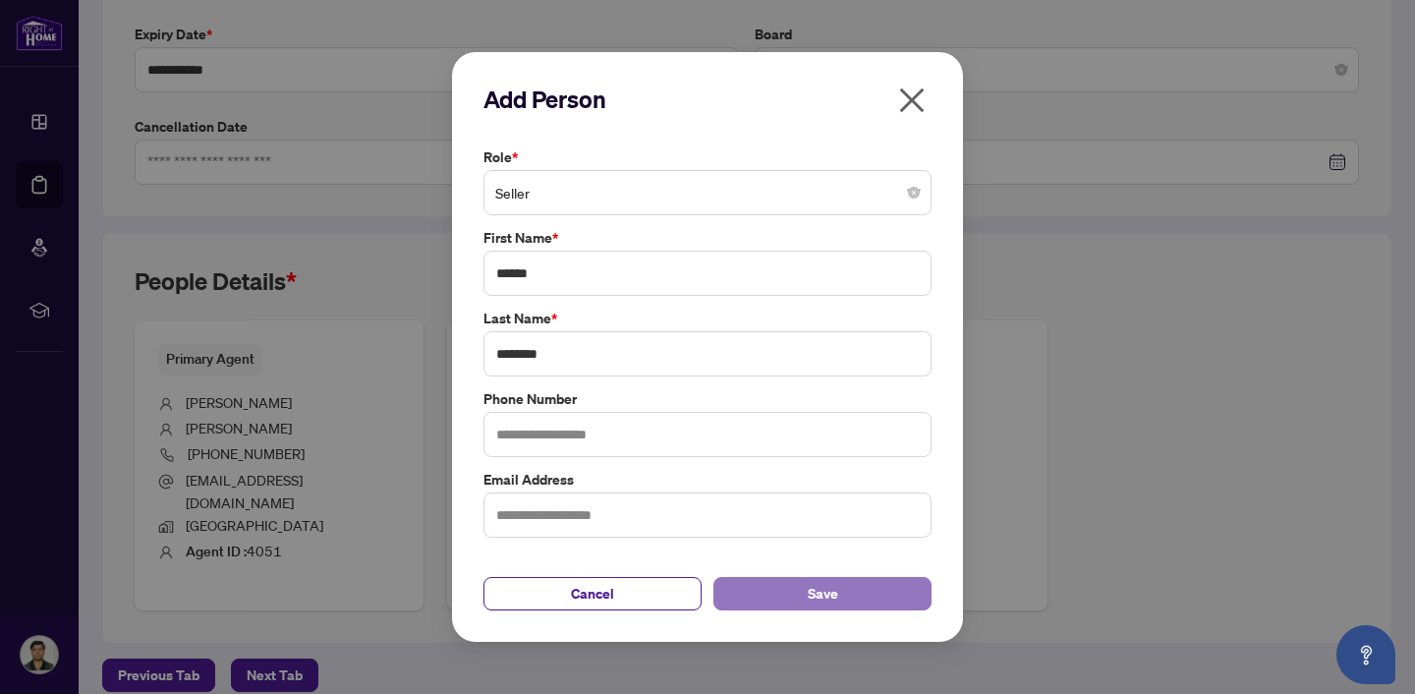
click at [809, 591] on span "Save" at bounding box center [823, 593] width 30 height 31
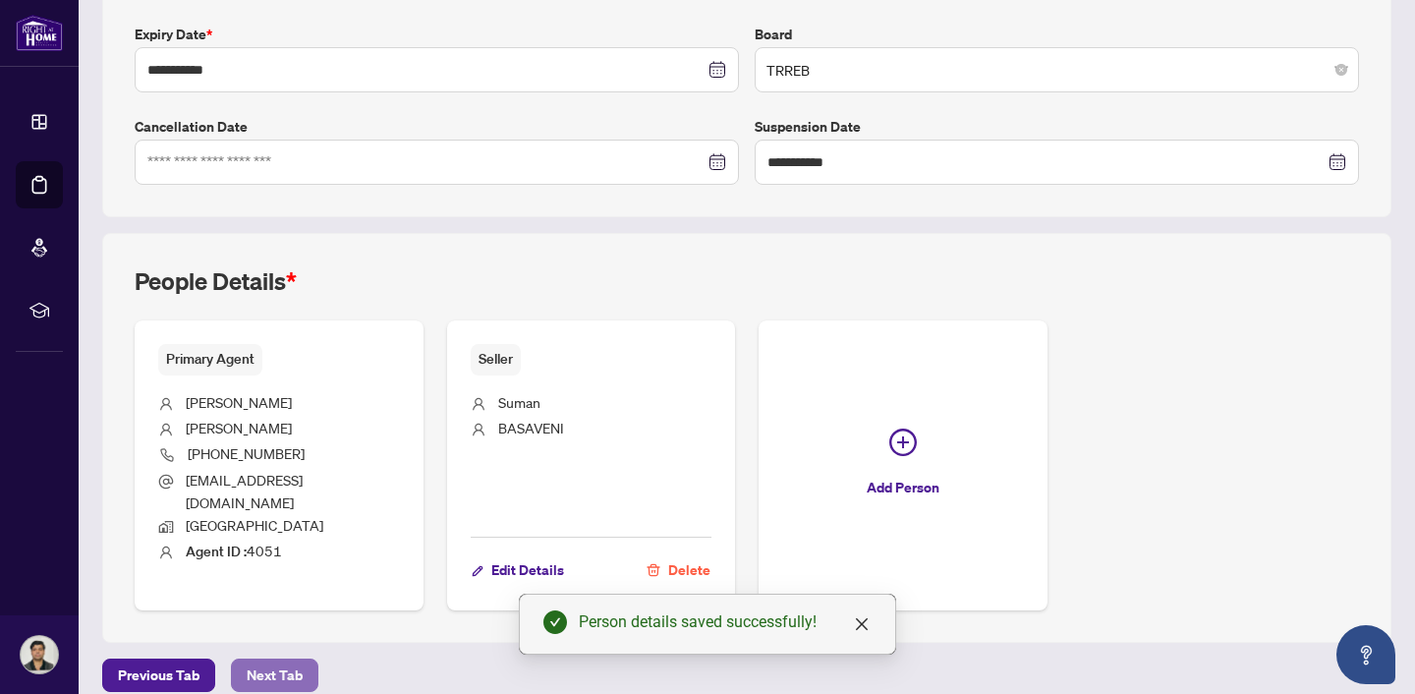
click at [276, 659] on span "Next Tab" at bounding box center [275, 674] width 56 height 31
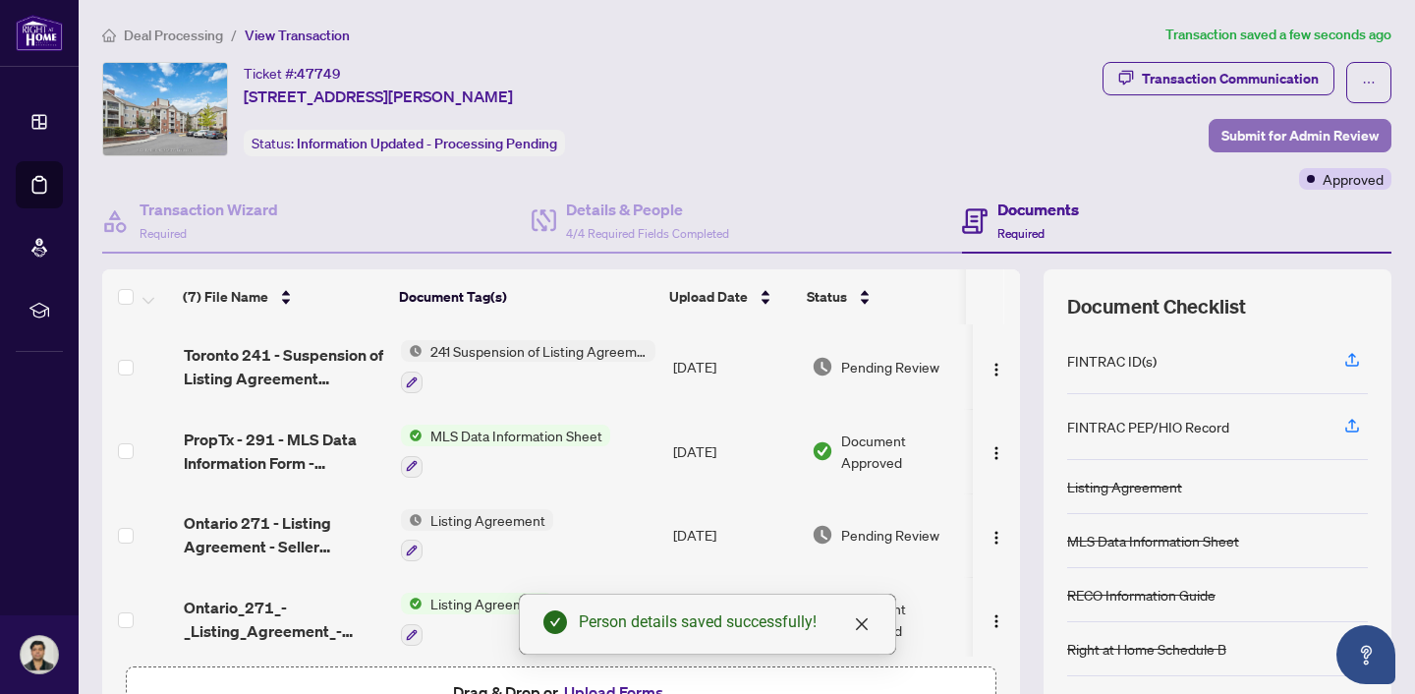
click at [1257, 139] on span "Submit for Admin Review" at bounding box center [1299, 135] width 157 height 31
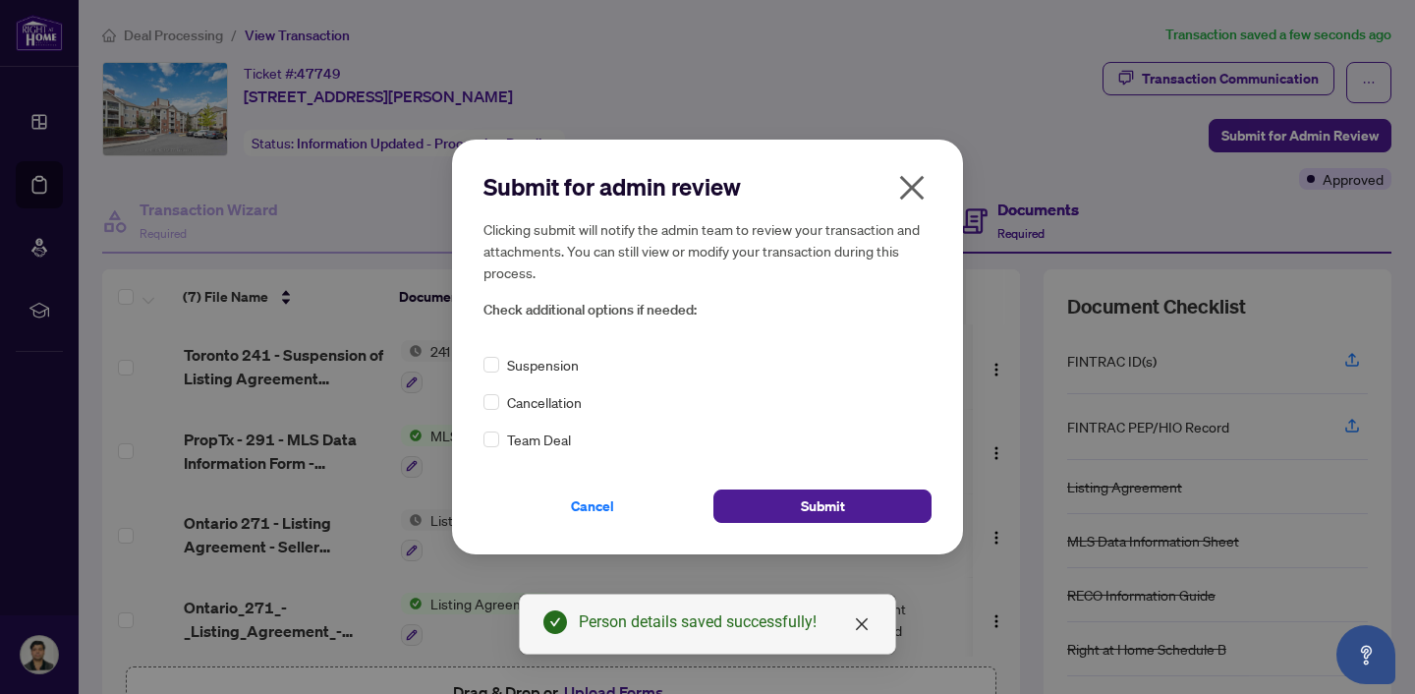
click at [555, 355] on span "Suspension" at bounding box center [543, 365] width 72 height 22
click at [807, 510] on span "Submit" at bounding box center [823, 505] width 44 height 31
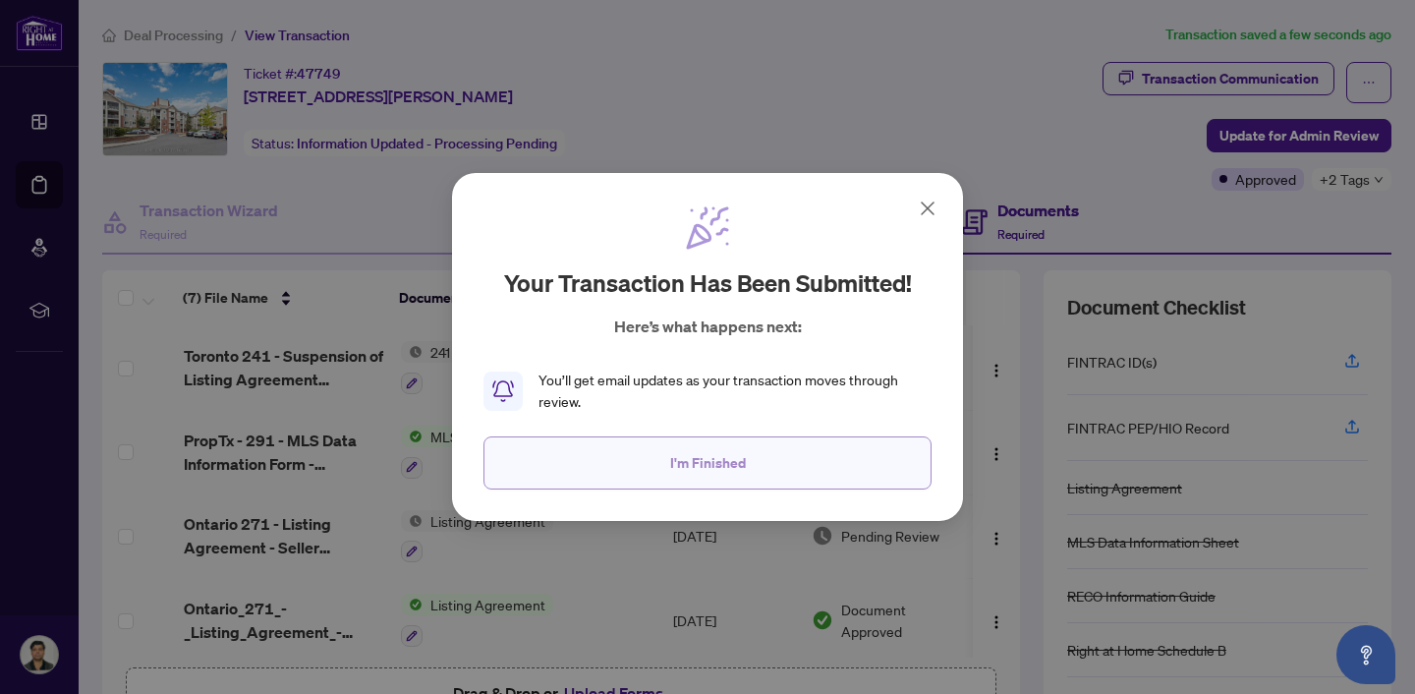
click at [720, 464] on span "I'm Finished" at bounding box center [708, 462] width 76 height 31
